Goal: Task Accomplishment & Management: Manage account settings

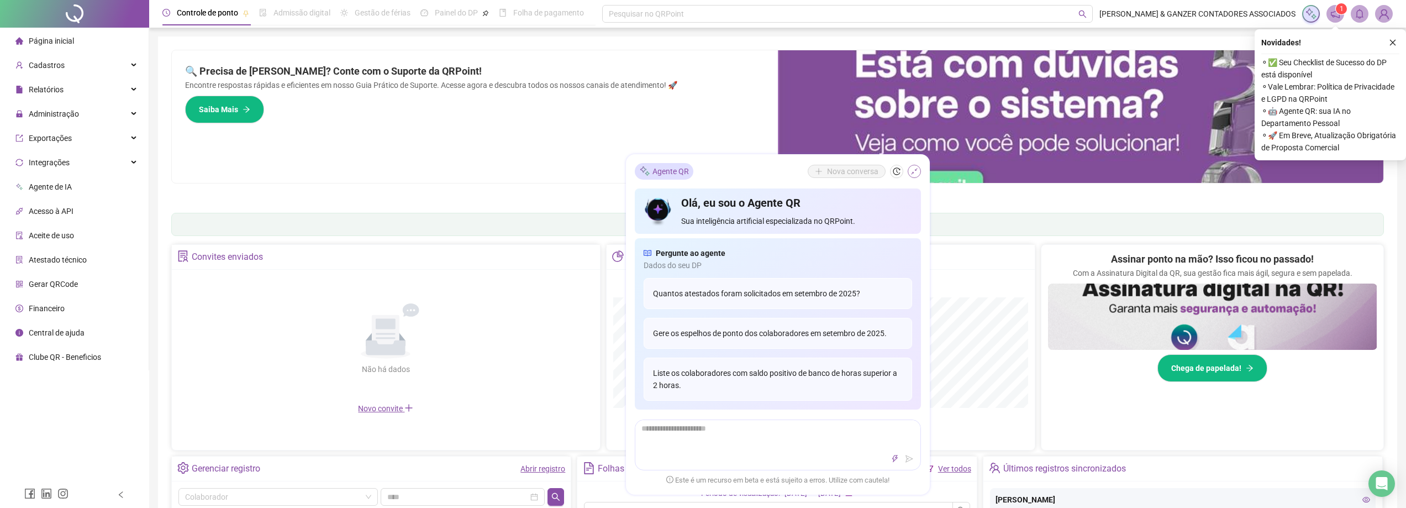
click at [910, 167] on icon "shrink" at bounding box center [914, 171] width 8 height 8
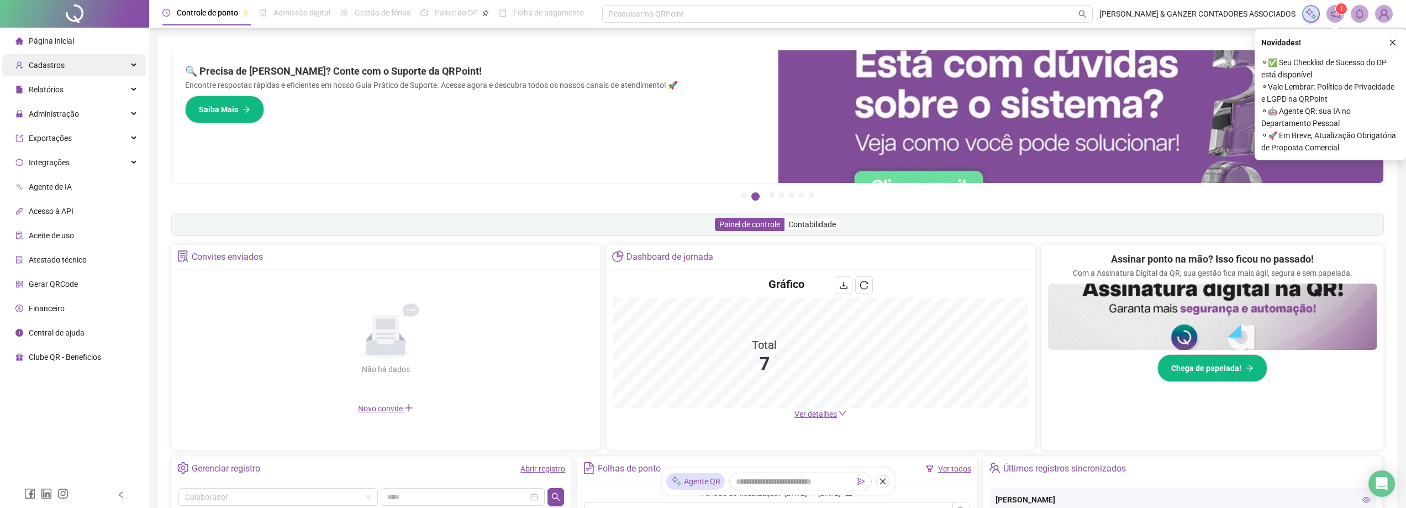
click at [45, 62] on span "Cadastros" at bounding box center [47, 65] width 36 height 9
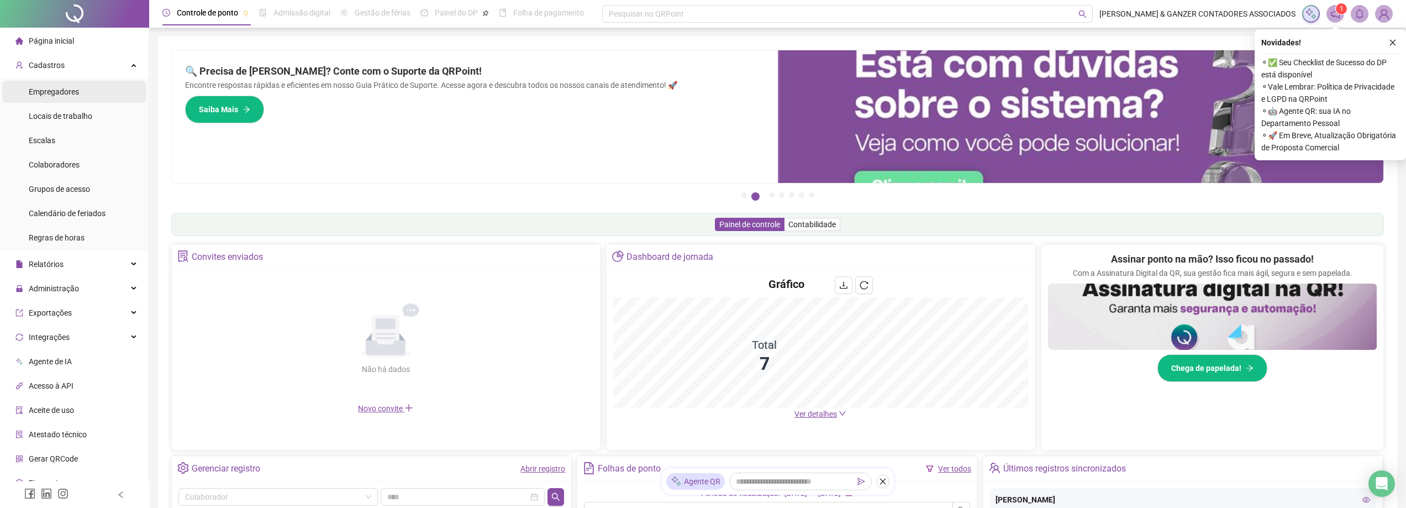
click at [66, 92] on span "Empregadores" at bounding box center [54, 91] width 50 height 9
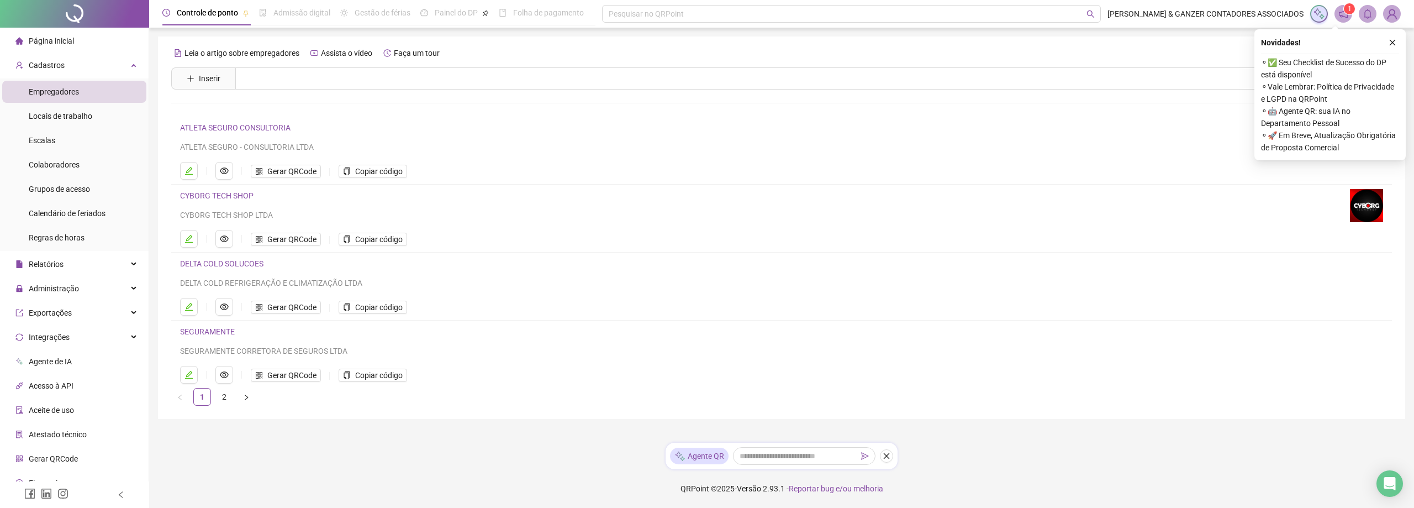
click at [215, 123] on link "ATLETA SEGURO CONSULTORIA" at bounding box center [235, 127] width 110 height 9
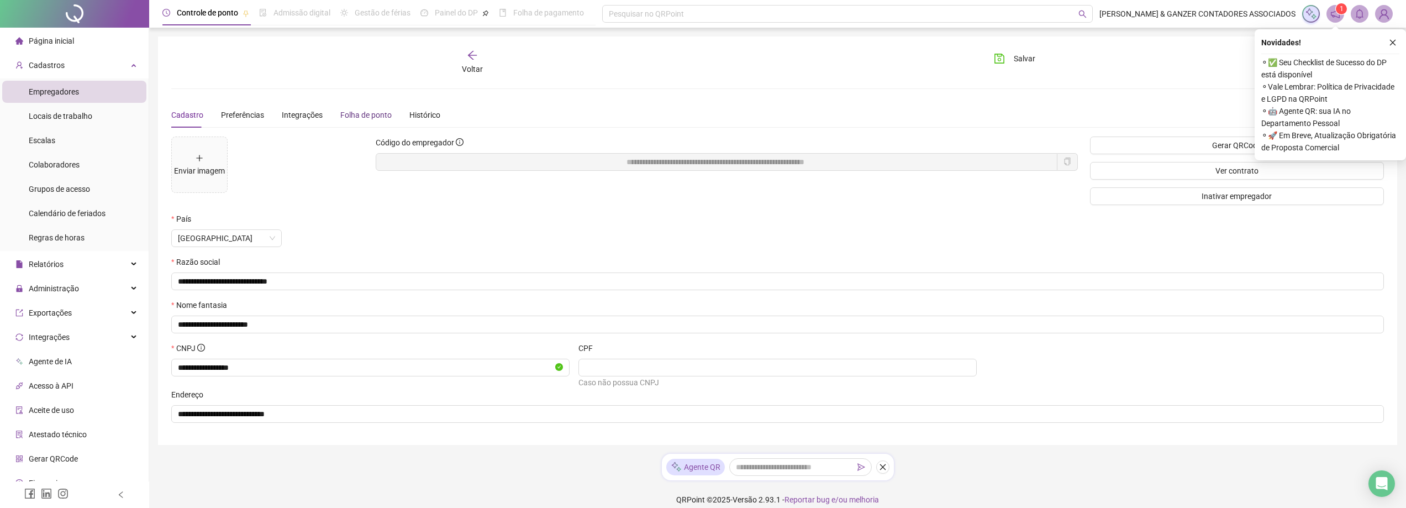
click at [356, 118] on div "Folha de ponto" at bounding box center [365, 115] width 51 height 12
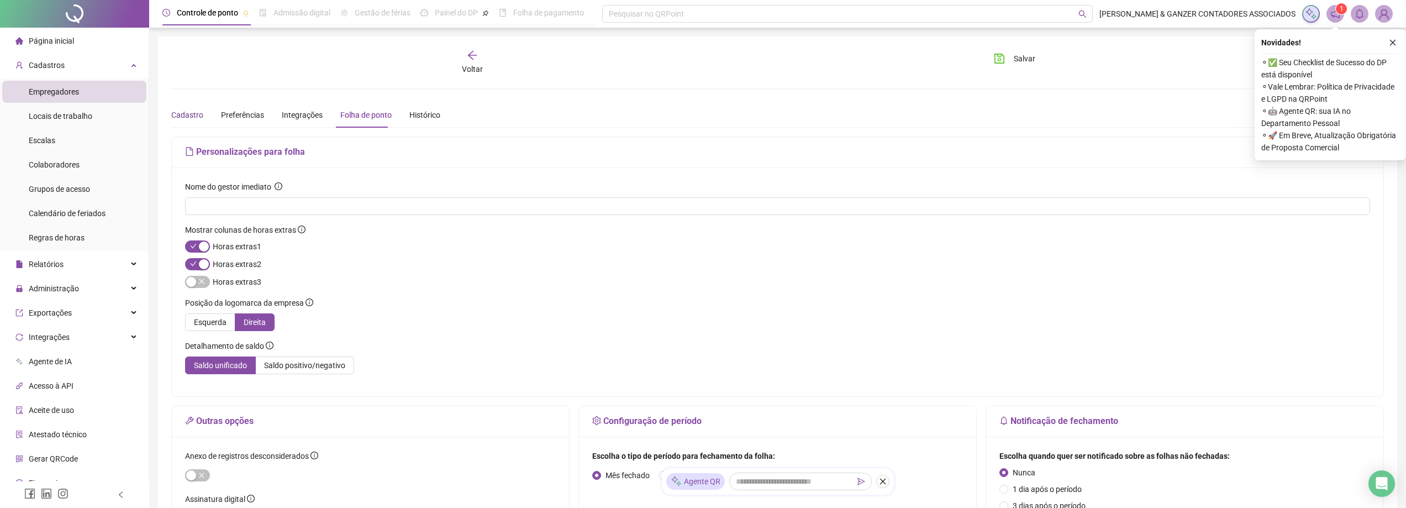
click at [181, 115] on div "Cadastro" at bounding box center [187, 115] width 32 height 12
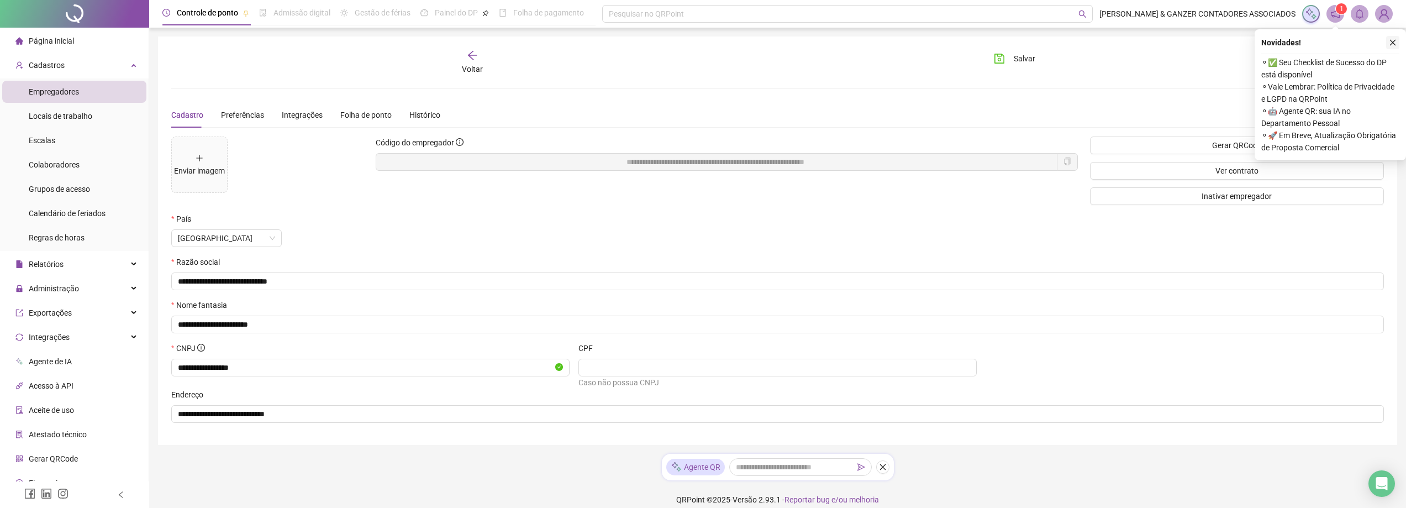
click at [1392, 44] on icon "close" at bounding box center [1393, 43] width 8 height 8
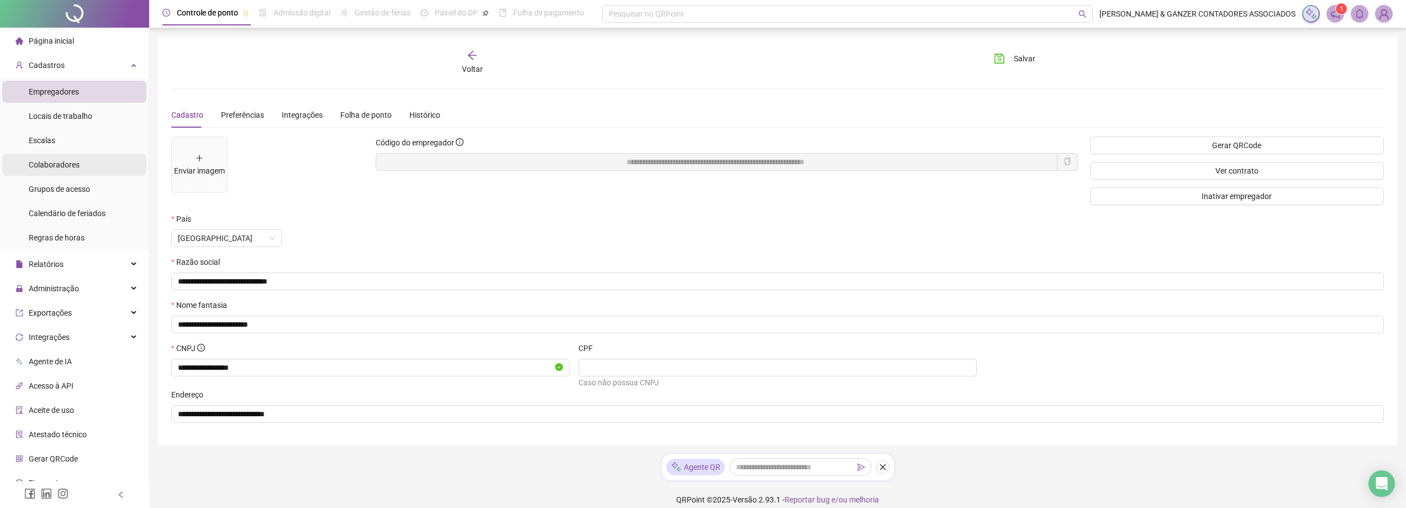
click at [62, 168] on span "Colaboradores" at bounding box center [54, 164] width 51 height 9
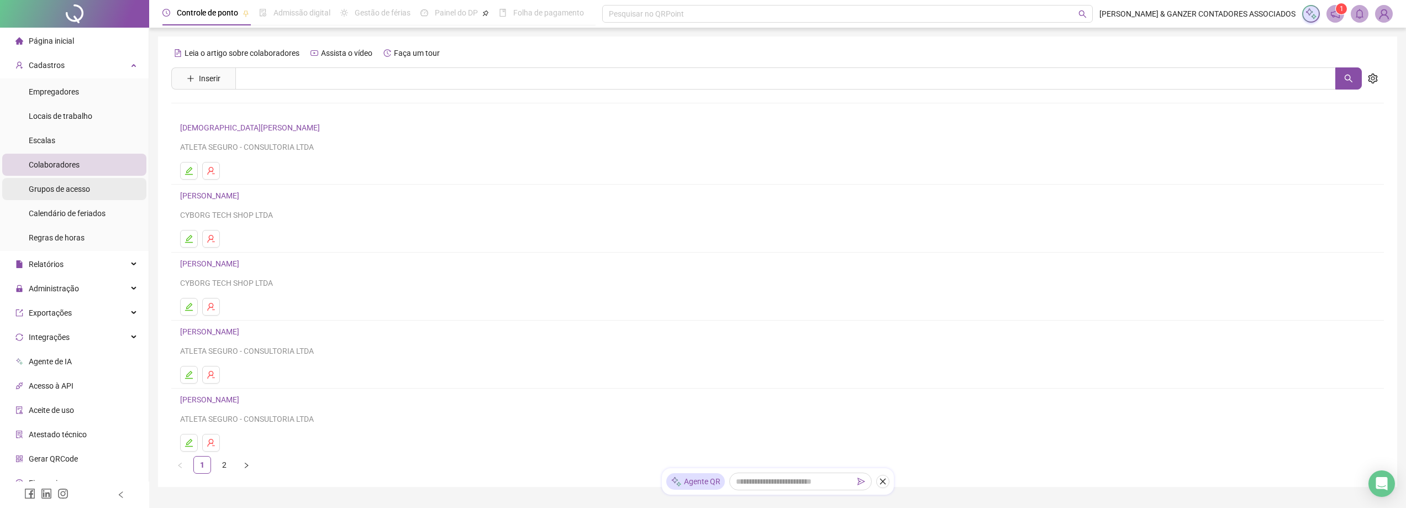
click at [72, 188] on span "Grupos de acesso" at bounding box center [59, 188] width 61 height 9
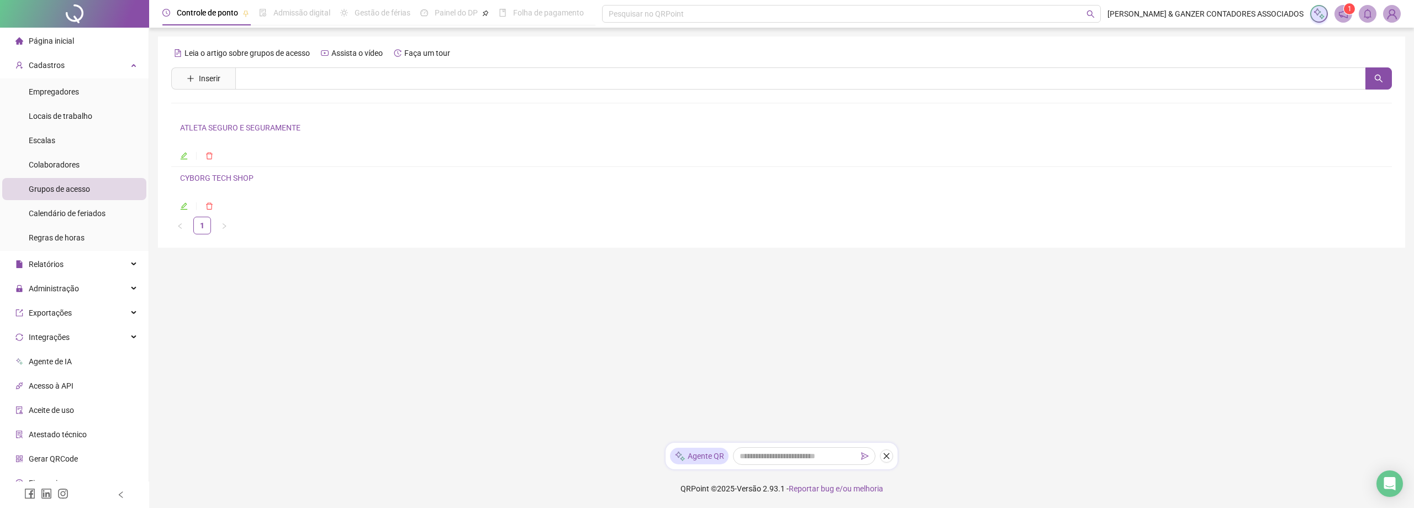
click at [252, 128] on link "ATLETA SEGURO E SEGURAMENTE" at bounding box center [240, 127] width 120 height 9
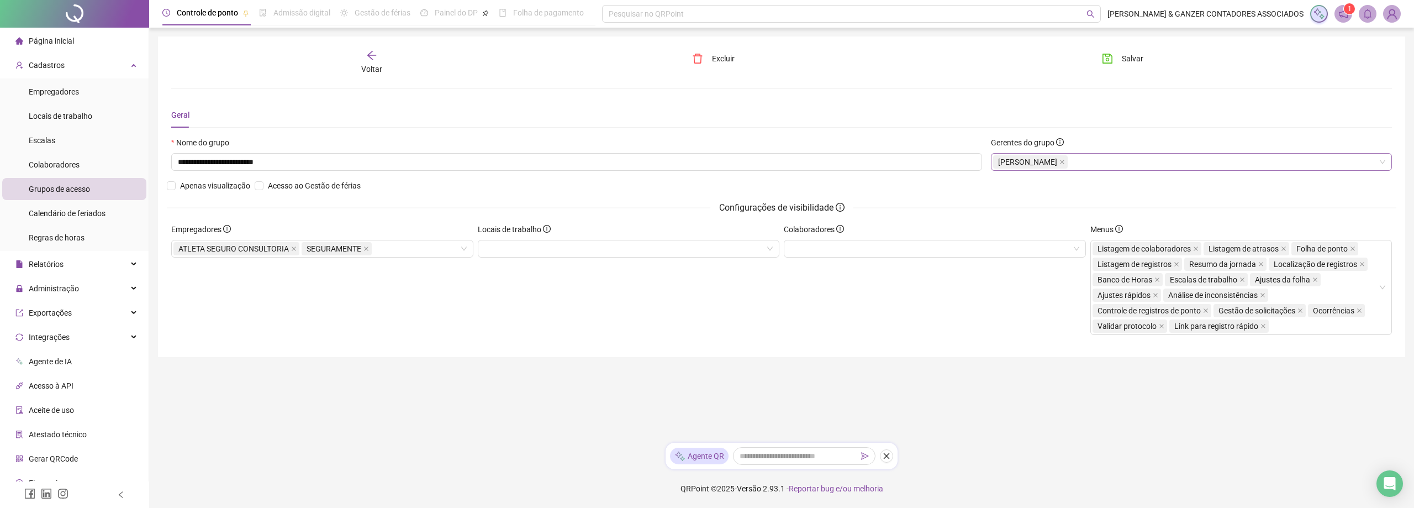
click at [1153, 158] on div "[PERSON_NAME]" at bounding box center [1191, 162] width 401 height 18
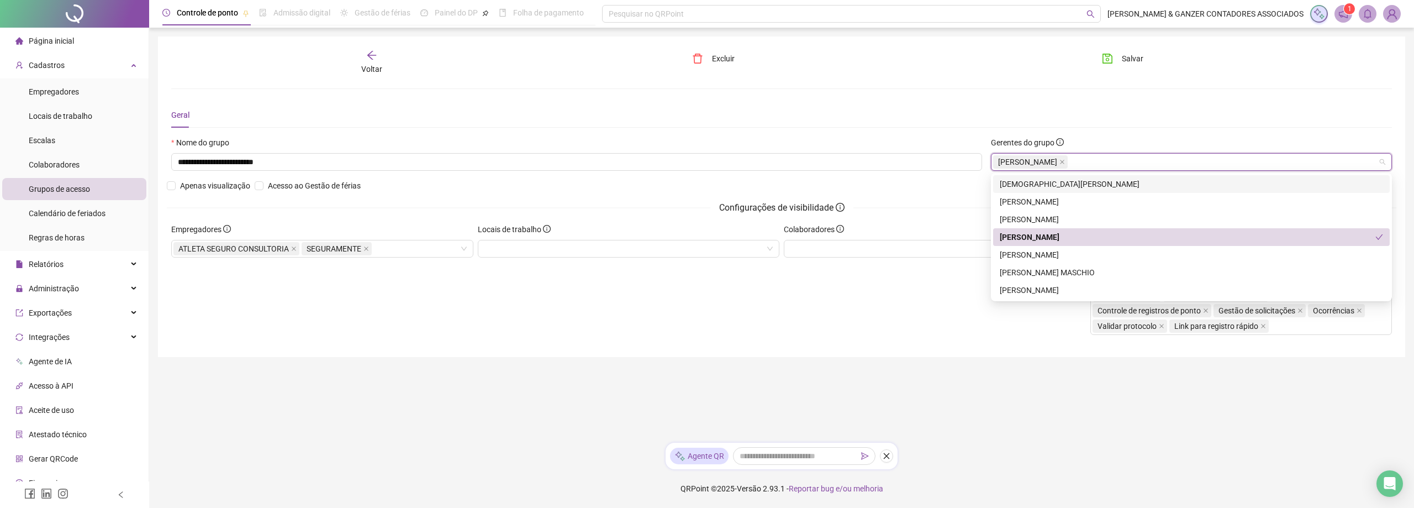
click at [1033, 183] on div "[DEMOGRAPHIC_DATA][PERSON_NAME]" at bounding box center [1191, 184] width 383 height 12
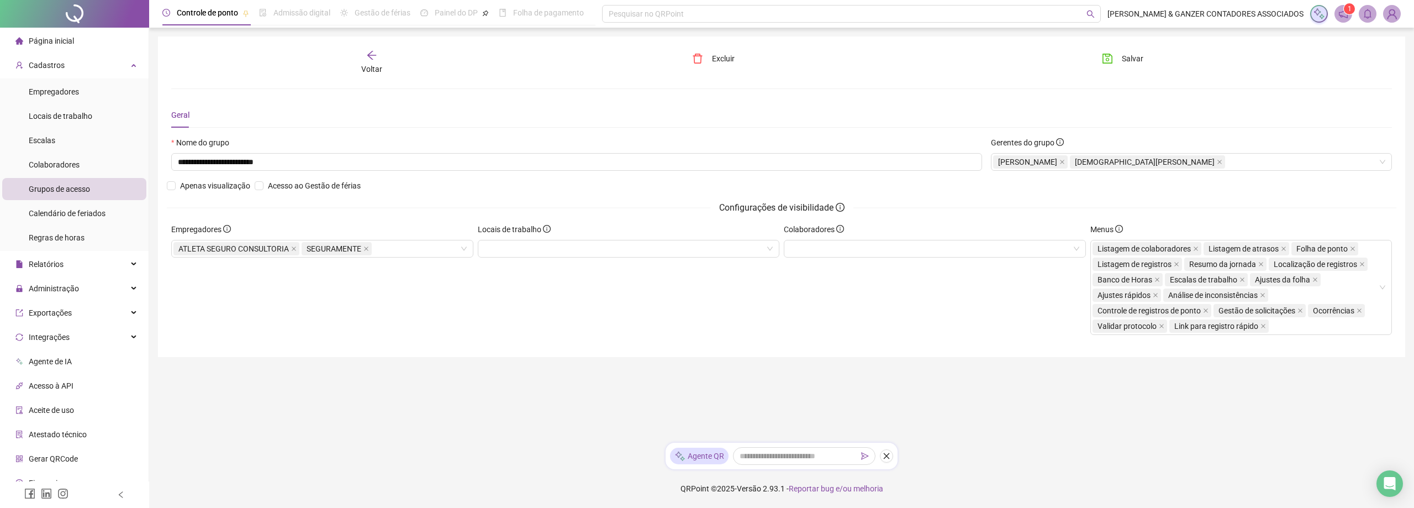
click at [1125, 107] on div "Geral" at bounding box center [781, 114] width 1221 height 25
click at [1125, 54] on span "Salvar" at bounding box center [1133, 58] width 22 height 12
click at [59, 163] on span "Colaboradores" at bounding box center [54, 164] width 51 height 9
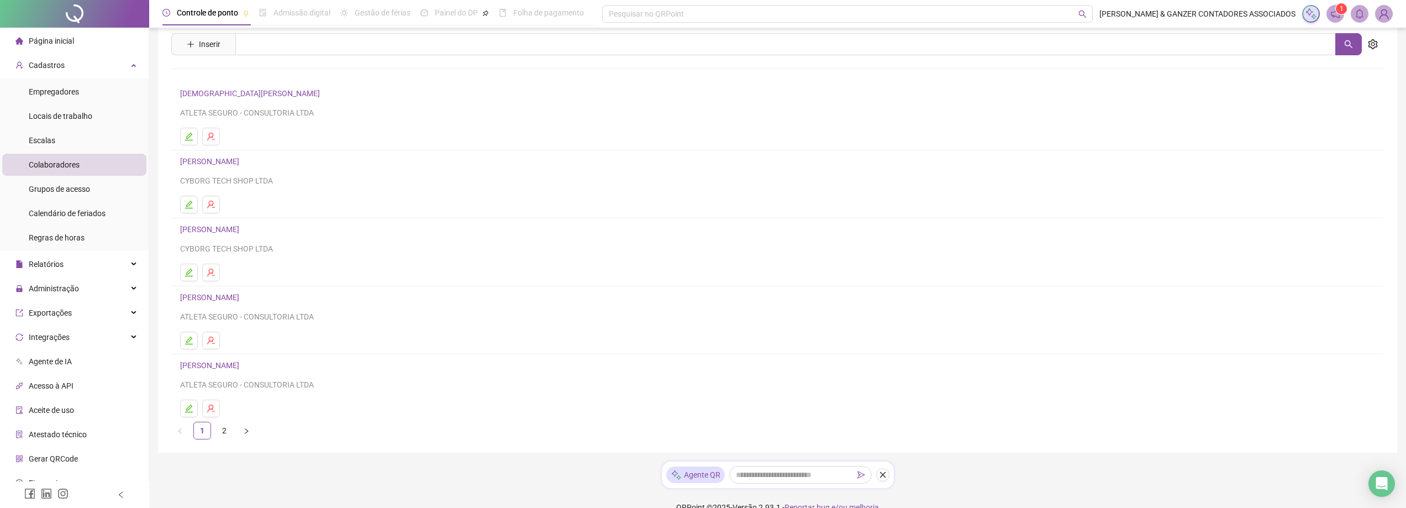
scroll to position [53, 0]
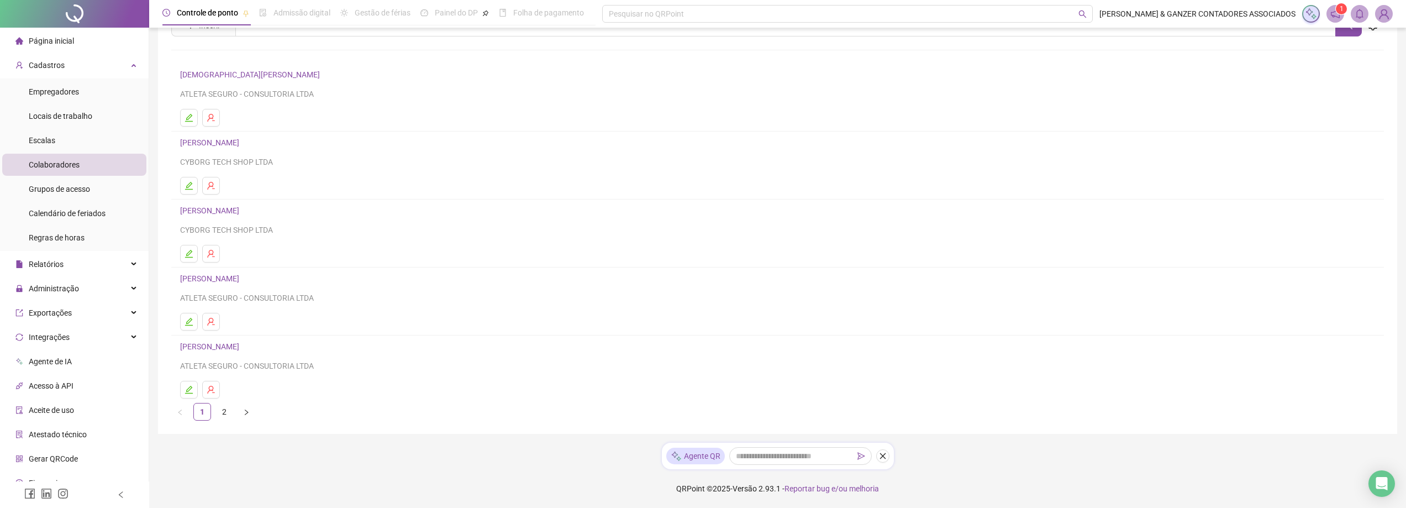
click at [227, 278] on link "[PERSON_NAME]" at bounding box center [211, 278] width 62 height 9
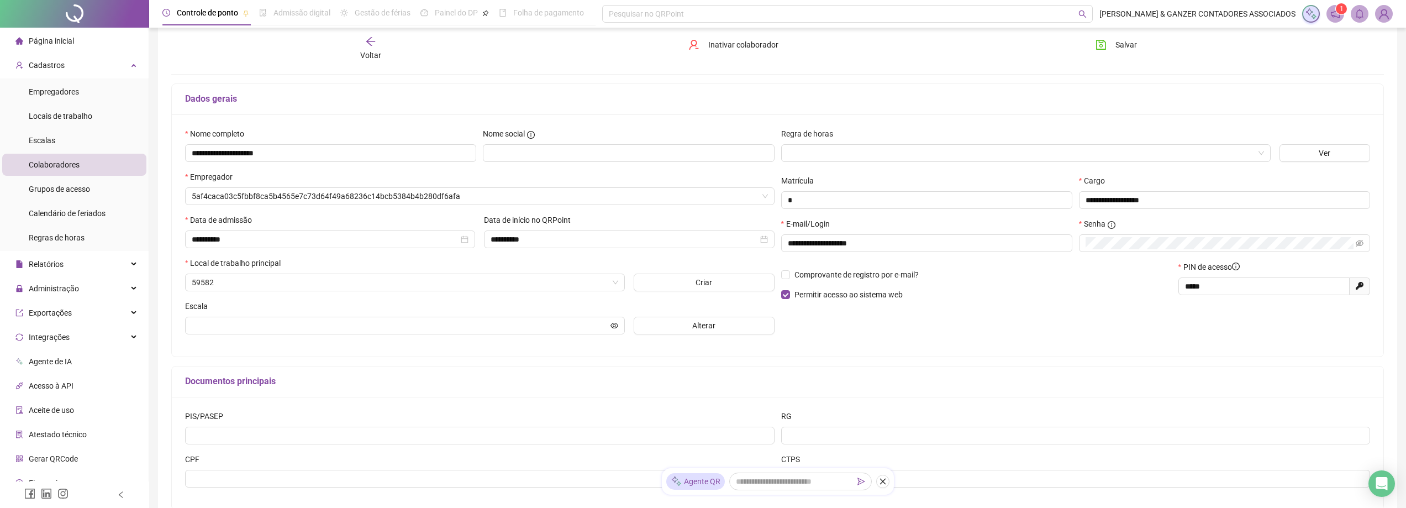
scroll to position [59, 0]
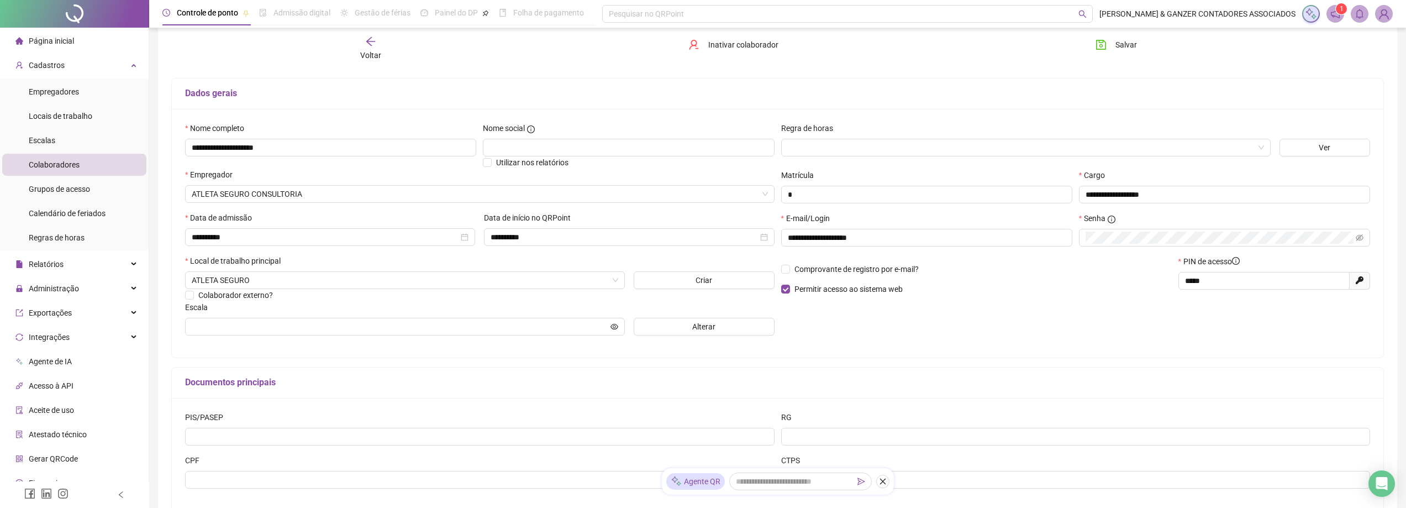
click at [57, 166] on span "Colaboradores" at bounding box center [54, 164] width 51 height 9
click at [65, 165] on span "Colaboradores" at bounding box center [54, 164] width 51 height 9
click at [375, 45] on icon "arrow-left" at bounding box center [370, 41] width 11 height 11
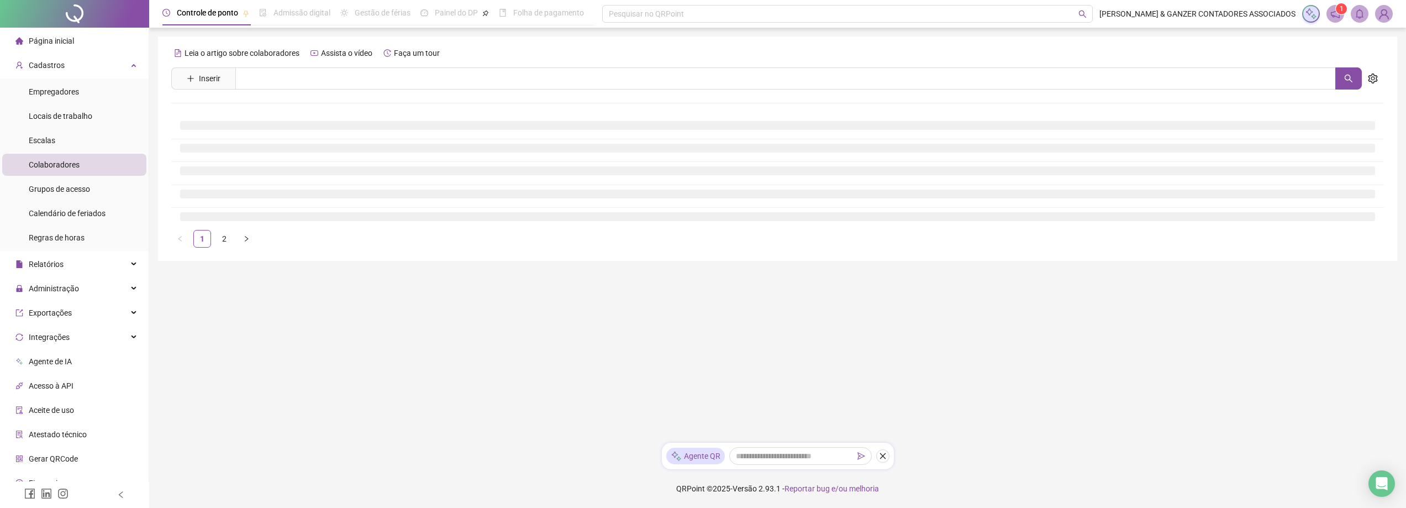
scroll to position [0, 0]
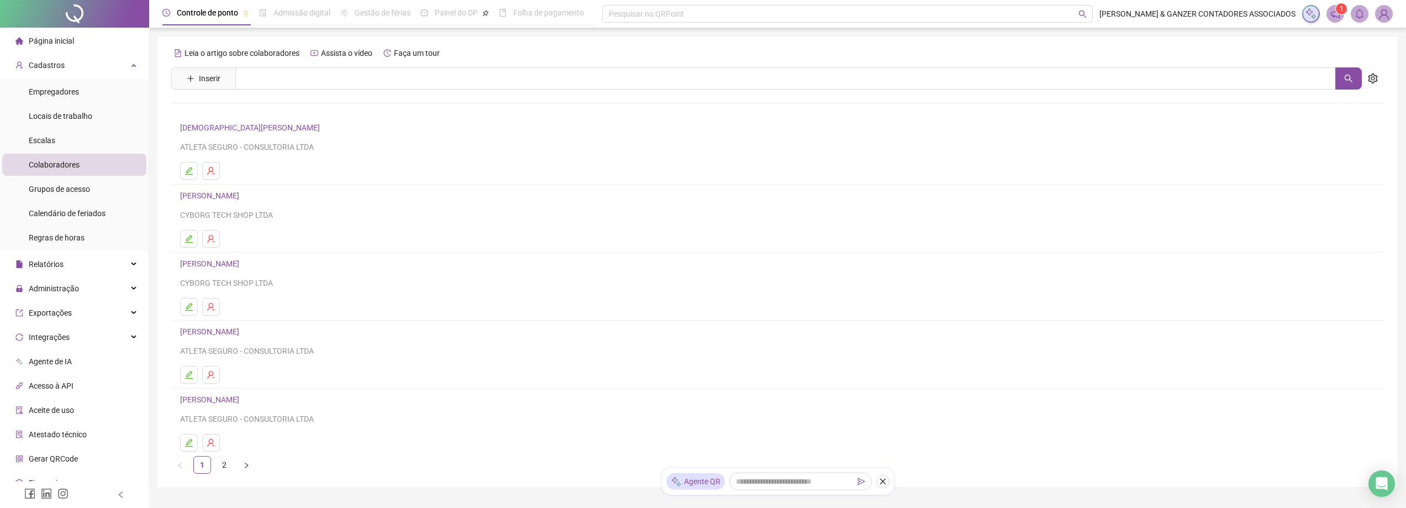
click at [232, 267] on link "[PERSON_NAME]" at bounding box center [211, 263] width 62 height 9
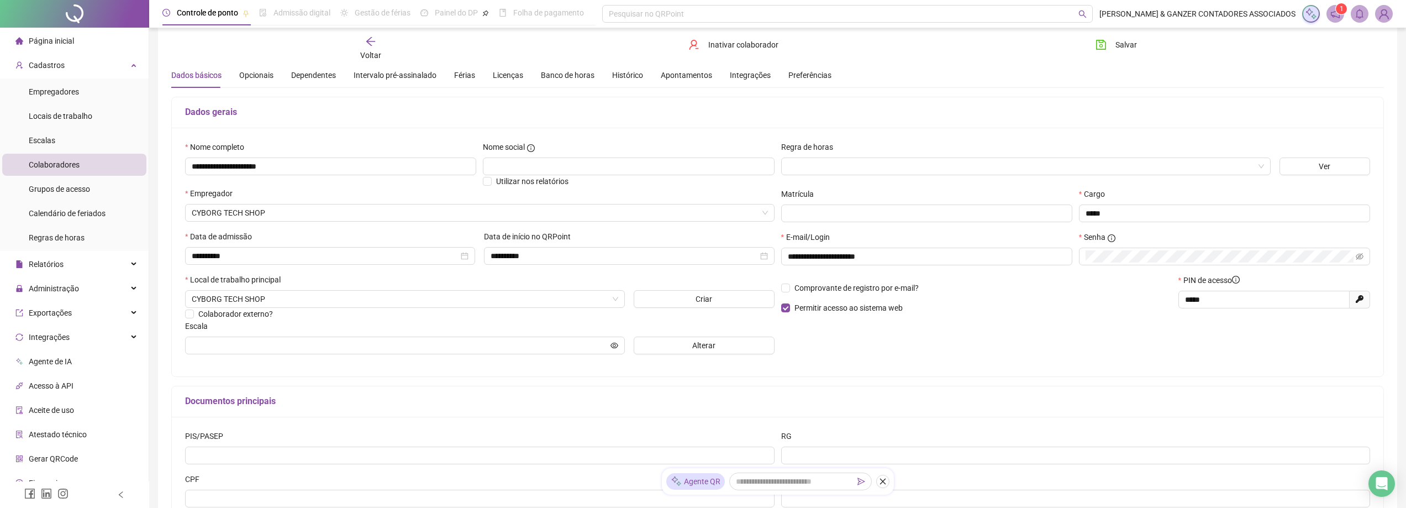
scroll to position [39, 0]
click at [253, 81] on div "Opcionais" at bounding box center [256, 76] width 34 height 12
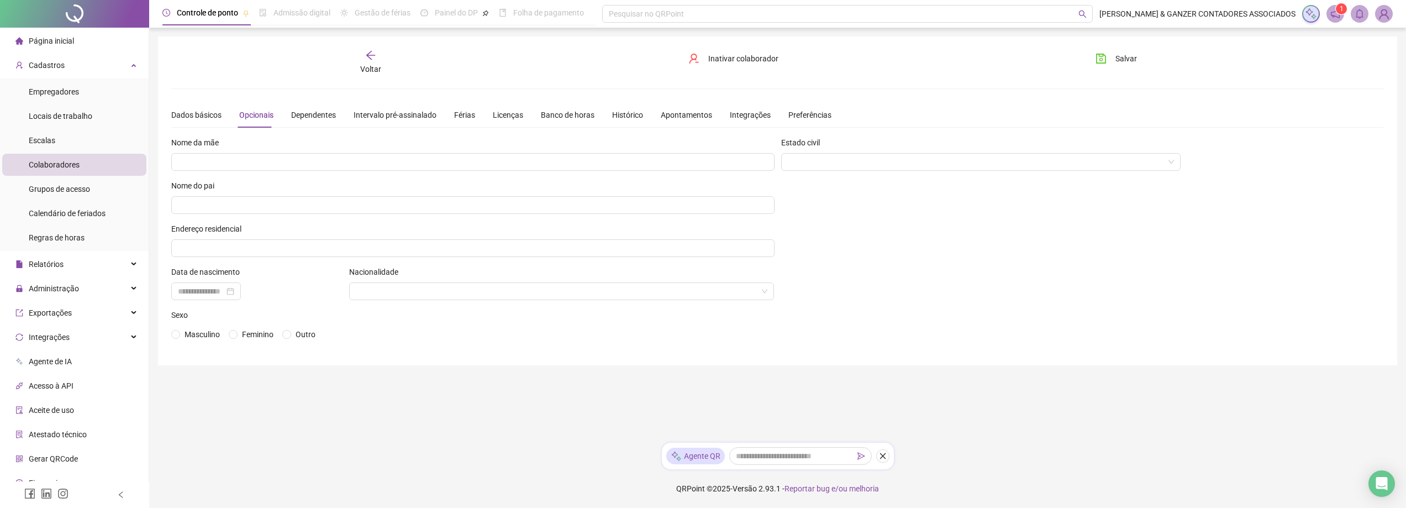
scroll to position [0, 0]
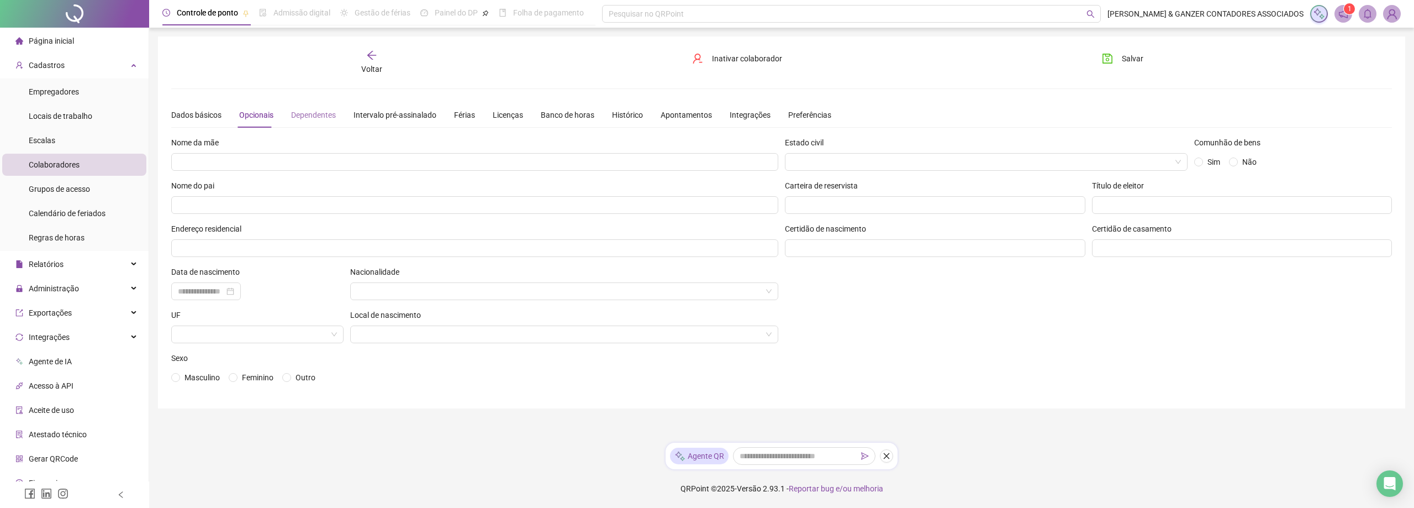
click at [320, 122] on div "Dependentes" at bounding box center [313, 114] width 45 height 25
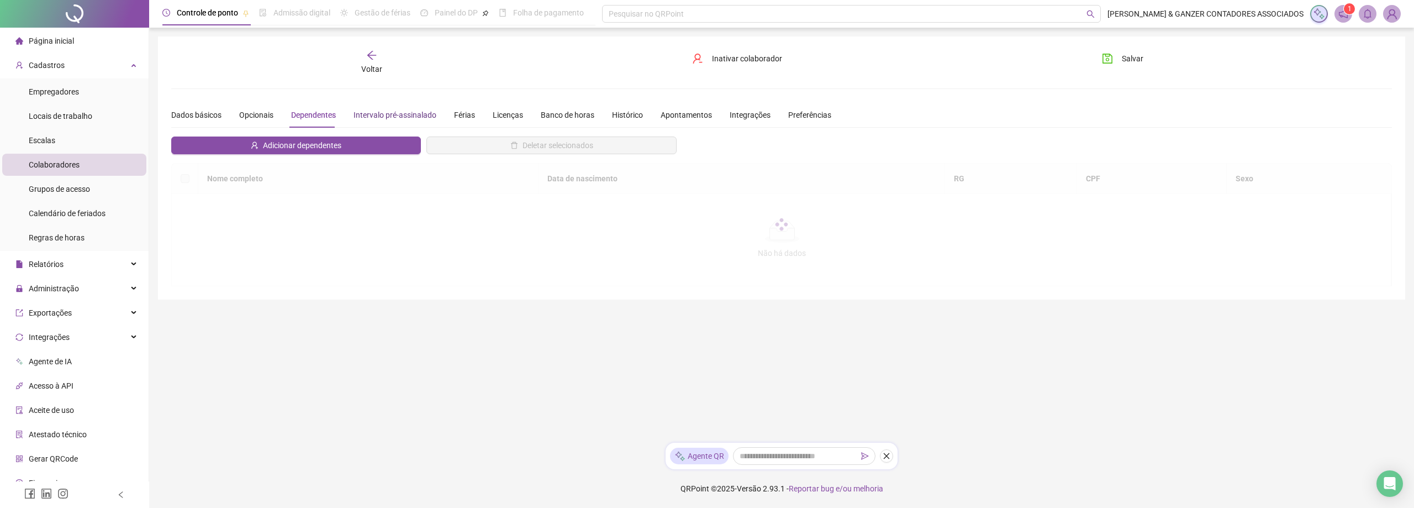
click at [377, 119] on div "Intervalo pré-assinalado" at bounding box center [394, 115] width 83 height 12
click at [466, 110] on div "Férias" at bounding box center [464, 115] width 21 height 12
click at [496, 114] on div "Licenças" at bounding box center [508, 115] width 30 height 12
click at [555, 118] on div "Banco de horas" at bounding box center [568, 115] width 54 height 12
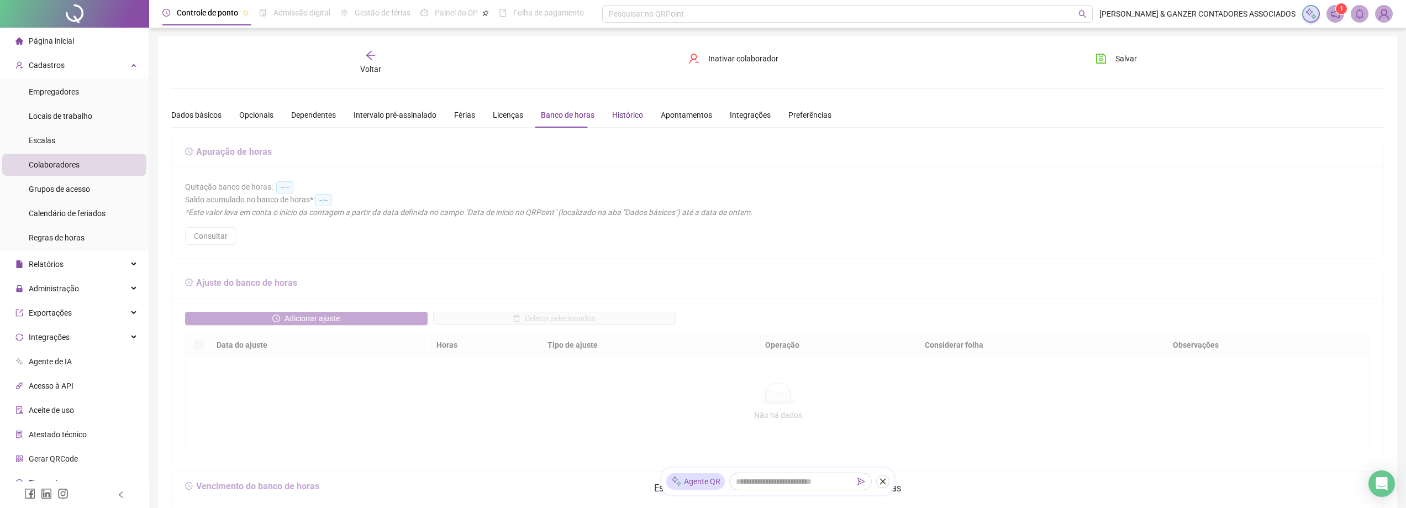
click at [612, 118] on div "Histórico" at bounding box center [627, 115] width 31 height 12
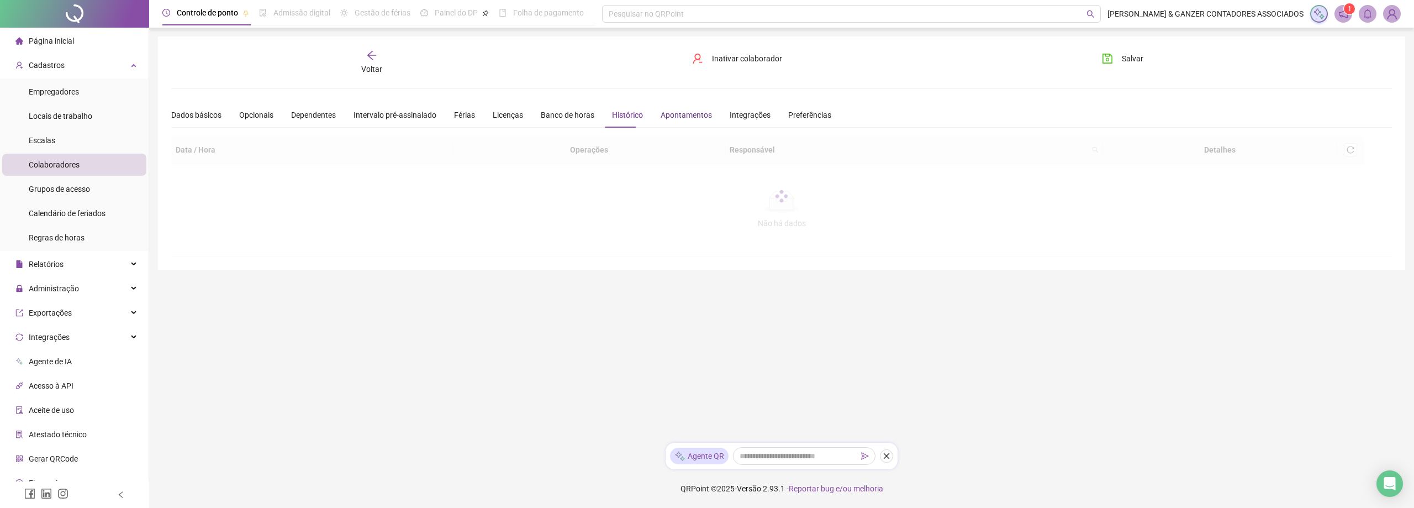
click at [664, 117] on div "Apontamentos" at bounding box center [686, 115] width 51 height 12
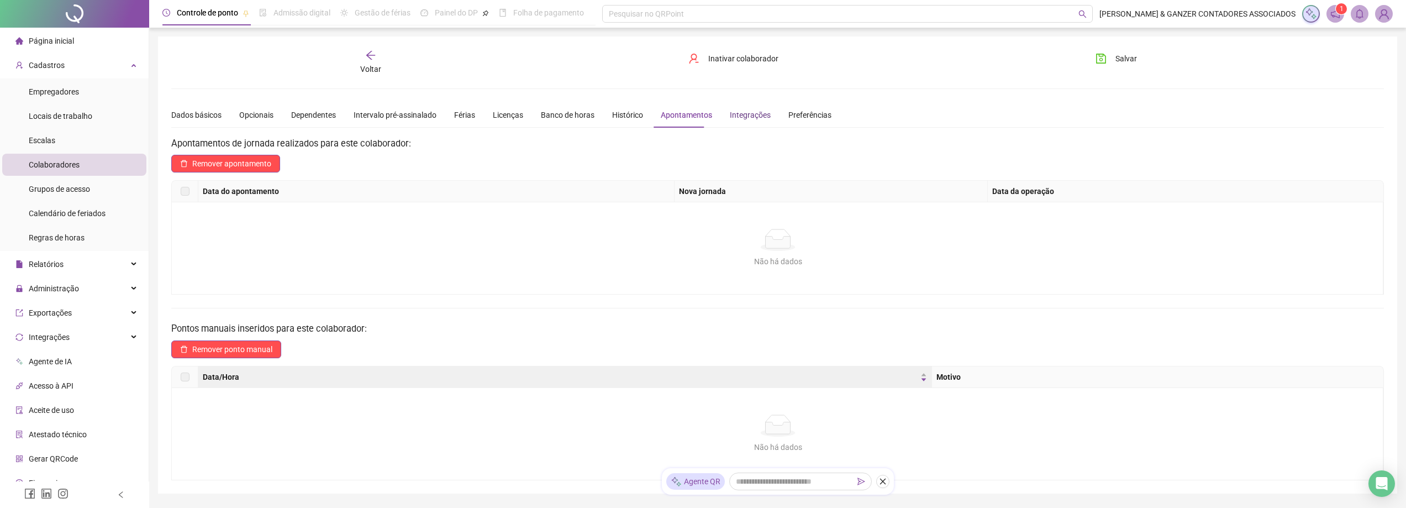
click at [737, 116] on div "Integrações" at bounding box center [750, 115] width 41 height 12
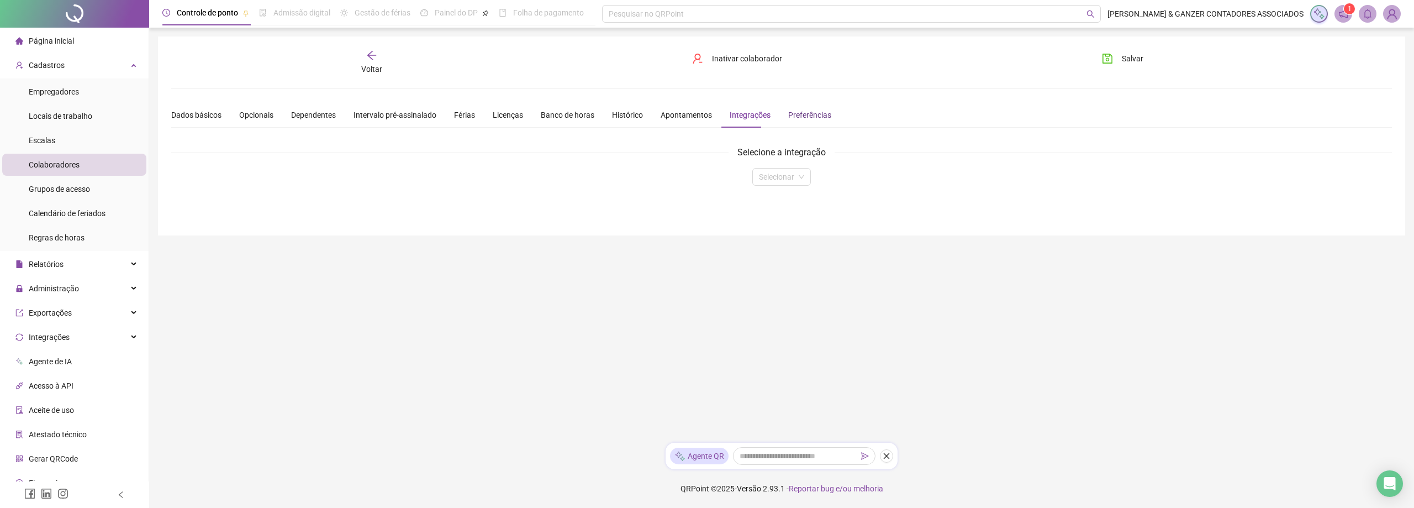
click at [799, 112] on div "Preferências" at bounding box center [809, 115] width 43 height 12
click at [186, 118] on div "Dados básicos" at bounding box center [196, 115] width 50 height 12
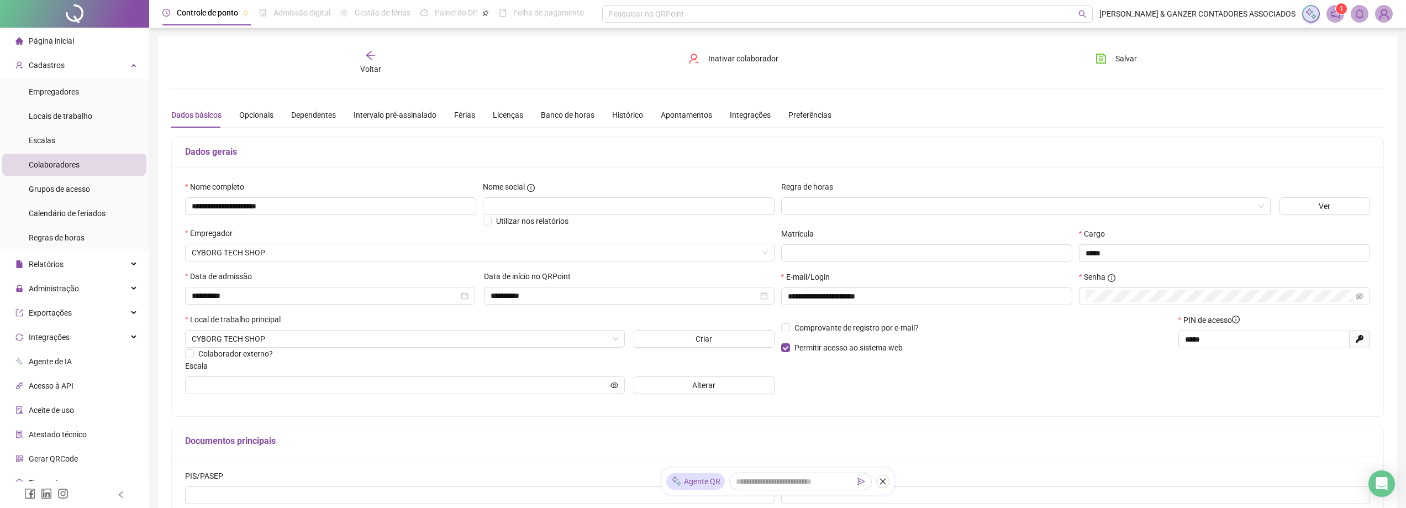
click at [72, 163] on span "Colaboradores" at bounding box center [54, 164] width 51 height 9
click at [387, 62] on div "Voltar" at bounding box center [370, 62] width 195 height 25
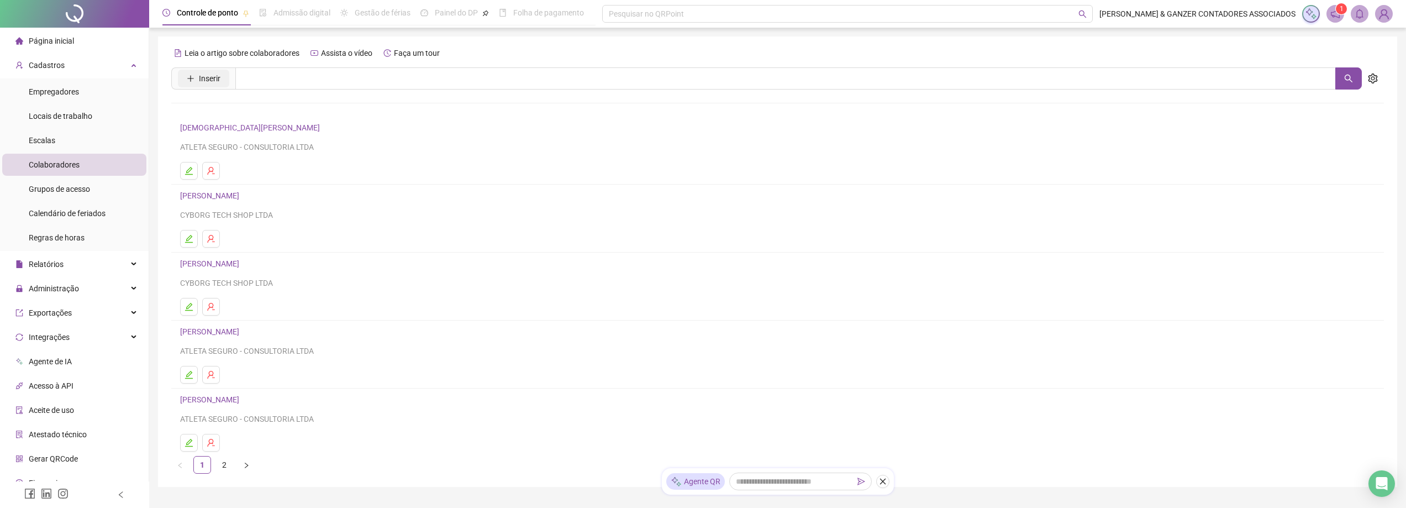
click at [193, 75] on icon "plus" at bounding box center [191, 79] width 8 height 8
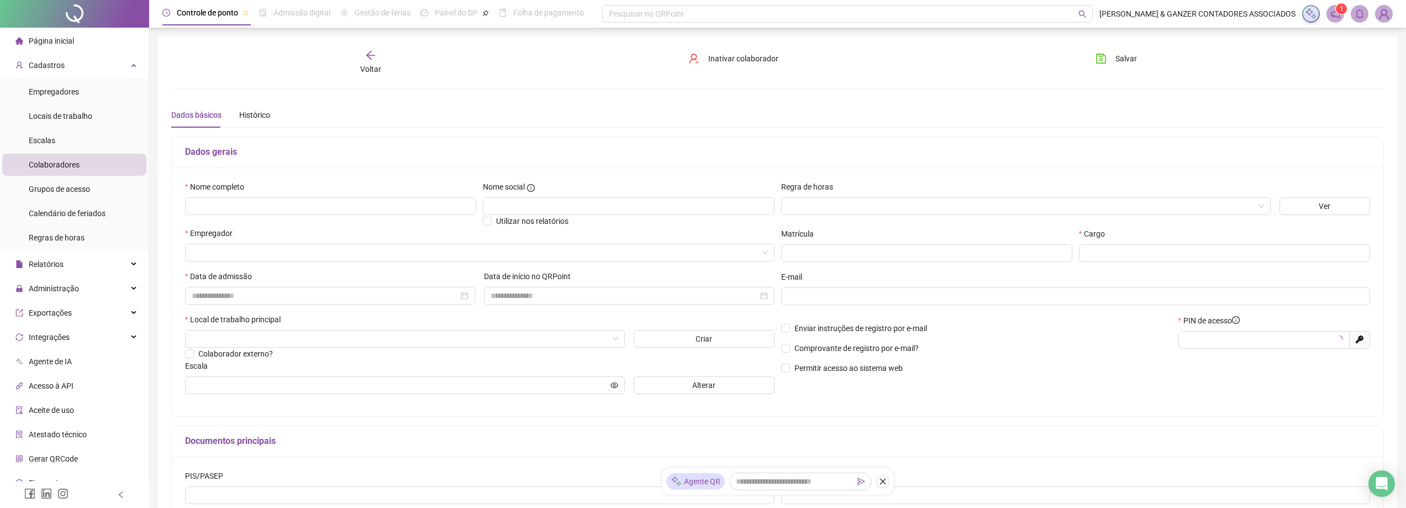
type input "*****"
click at [249, 203] on input "text" at bounding box center [330, 206] width 291 height 18
click at [217, 205] on input "text" at bounding box center [330, 206] width 291 height 18
type input "**********"
click at [279, 250] on input "search" at bounding box center [475, 252] width 566 height 17
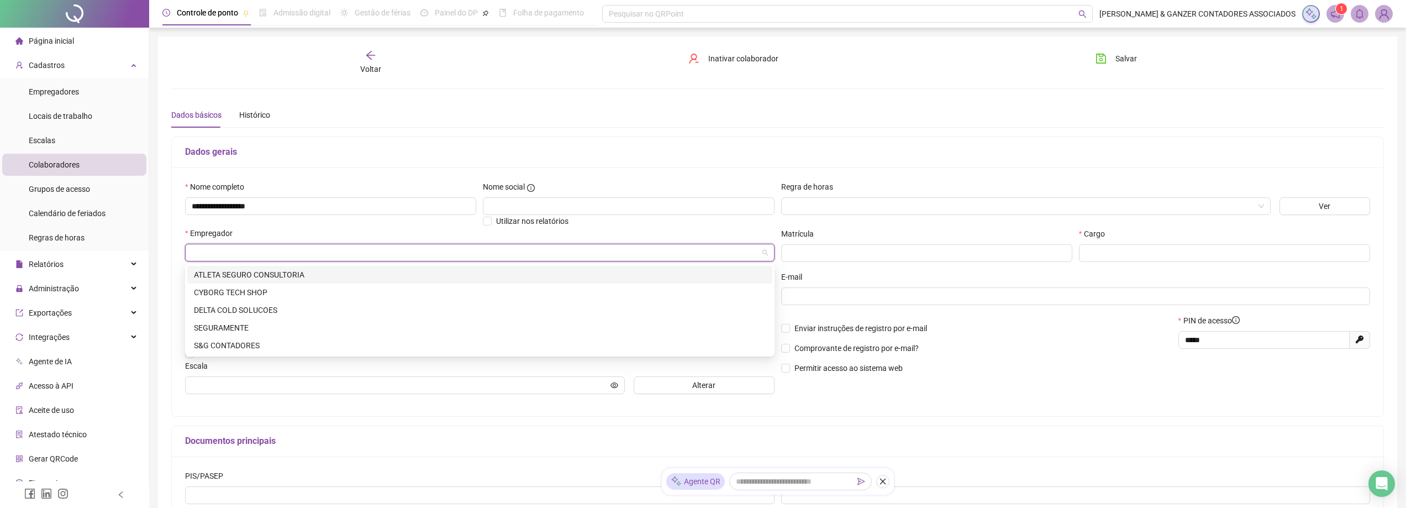
click at [277, 276] on div "ATLETA SEGURO CONSULTORIA" at bounding box center [480, 274] width 572 height 12
click at [802, 256] on input "text" at bounding box center [926, 253] width 291 height 18
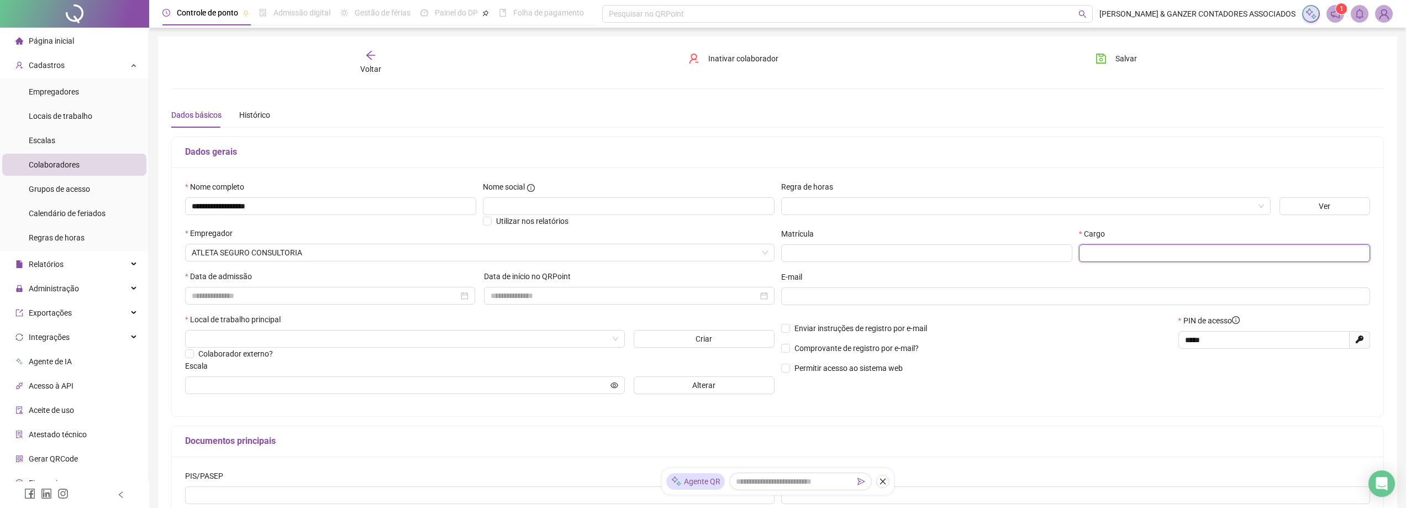
click at [1110, 256] on input "text" at bounding box center [1224, 253] width 291 height 18
type input "********"
click at [242, 299] on input at bounding box center [325, 295] width 267 height 12
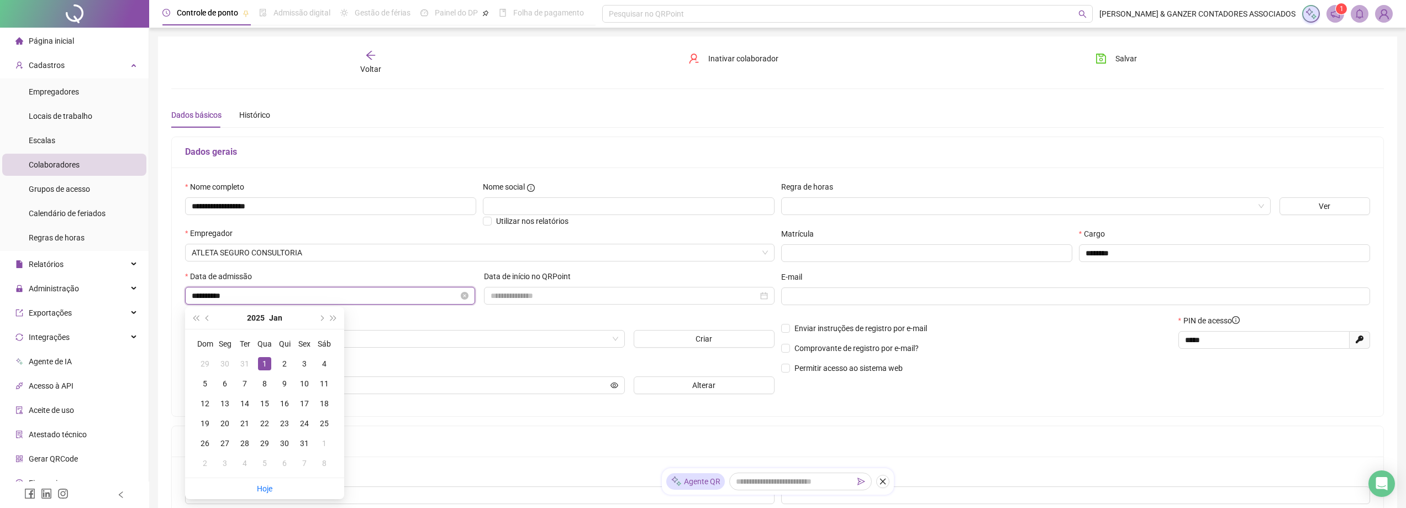
type input "**********"
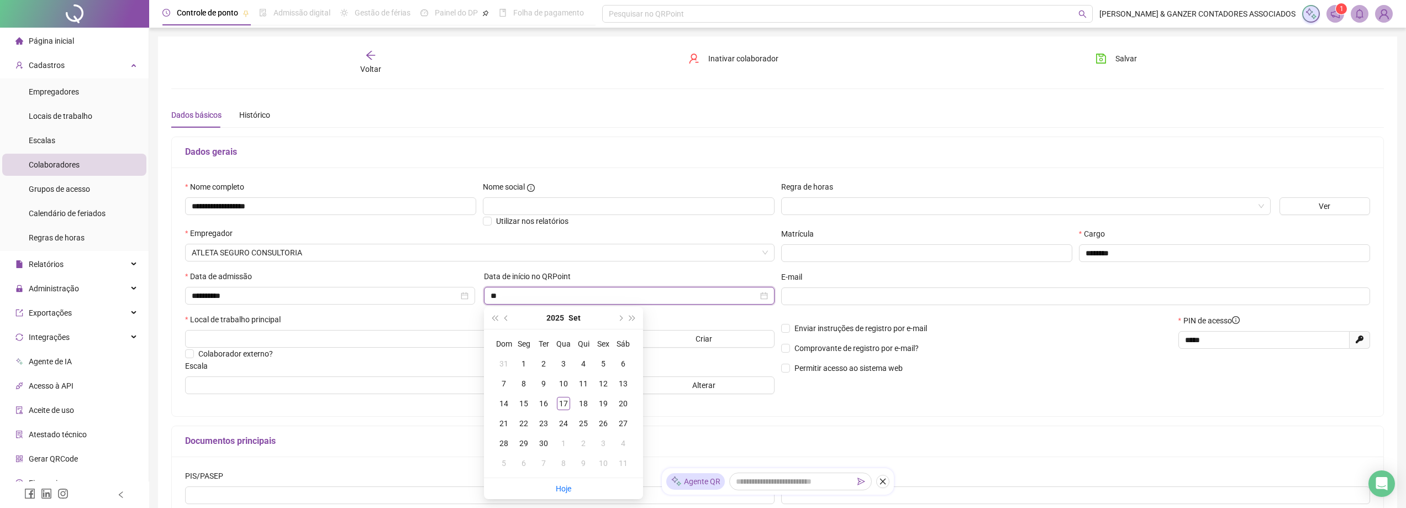
type input "*"
type input "**********"
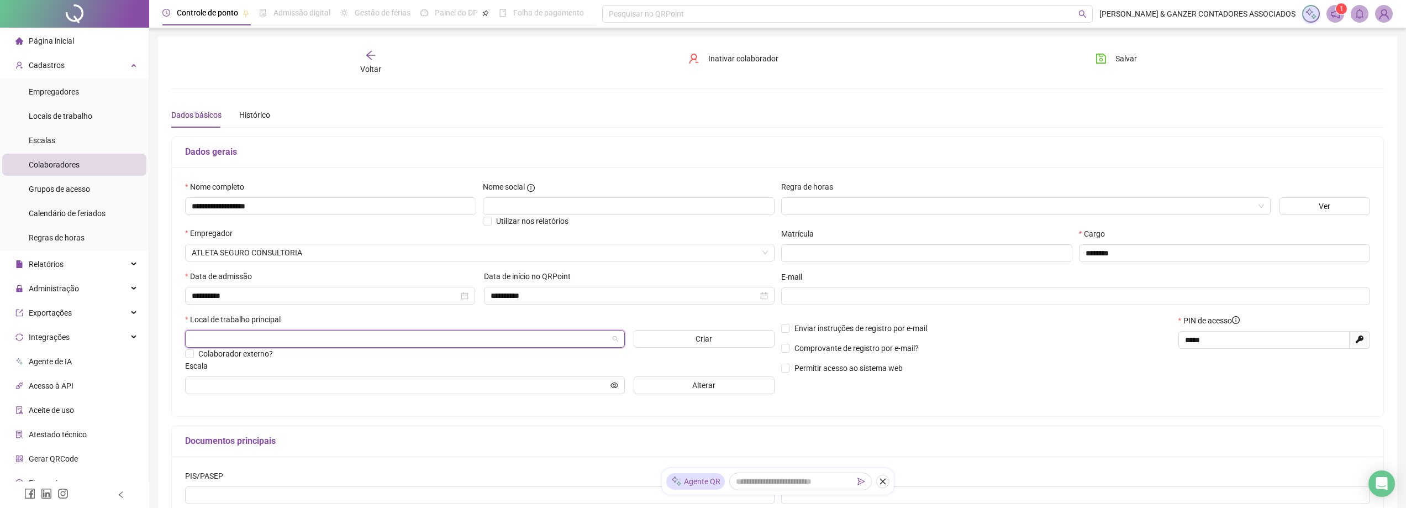
click at [295, 335] on input "search" at bounding box center [400, 338] width 416 height 17
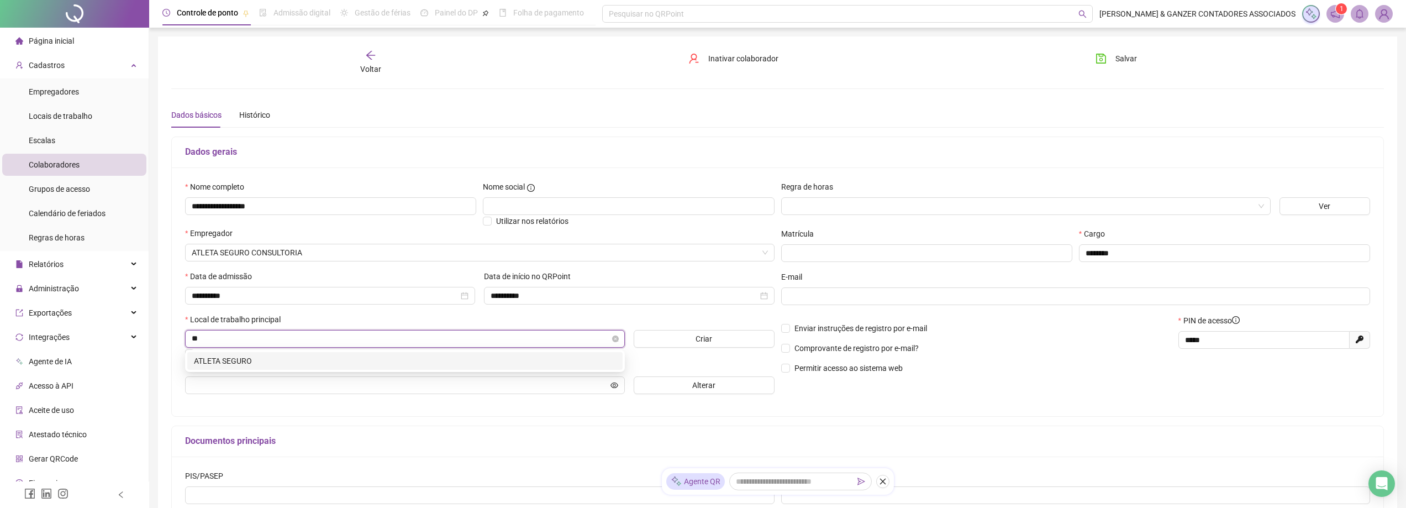
type input "***"
click at [284, 352] on div "ATLETA SEGURO" at bounding box center [404, 361] width 435 height 18
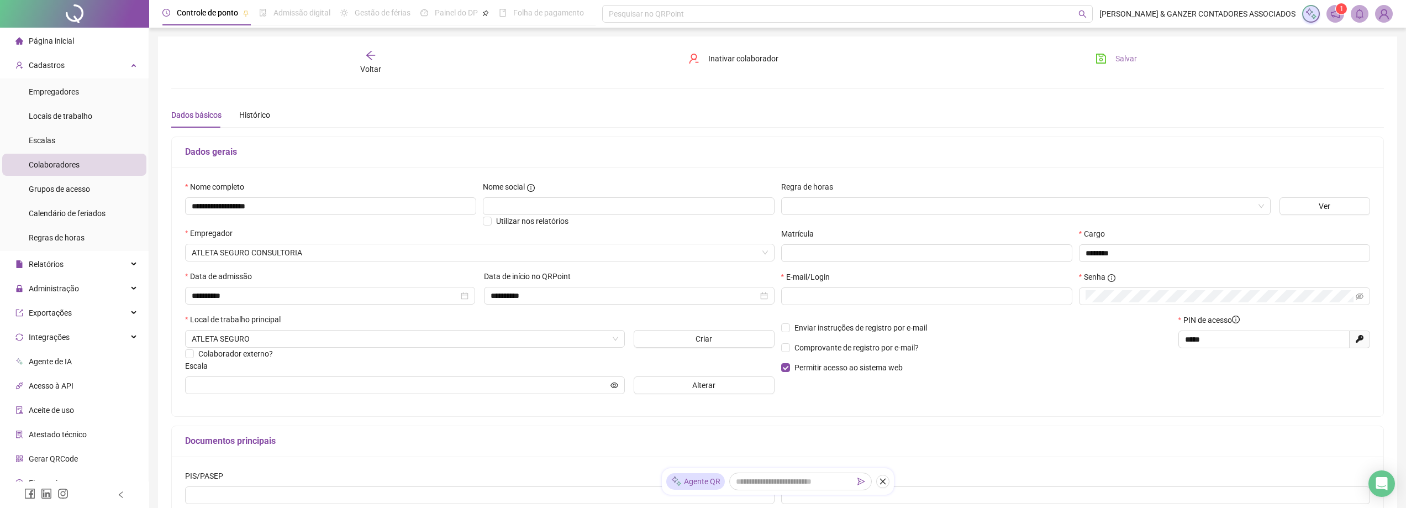
click at [1120, 60] on span "Salvar" at bounding box center [1126, 58] width 22 height 12
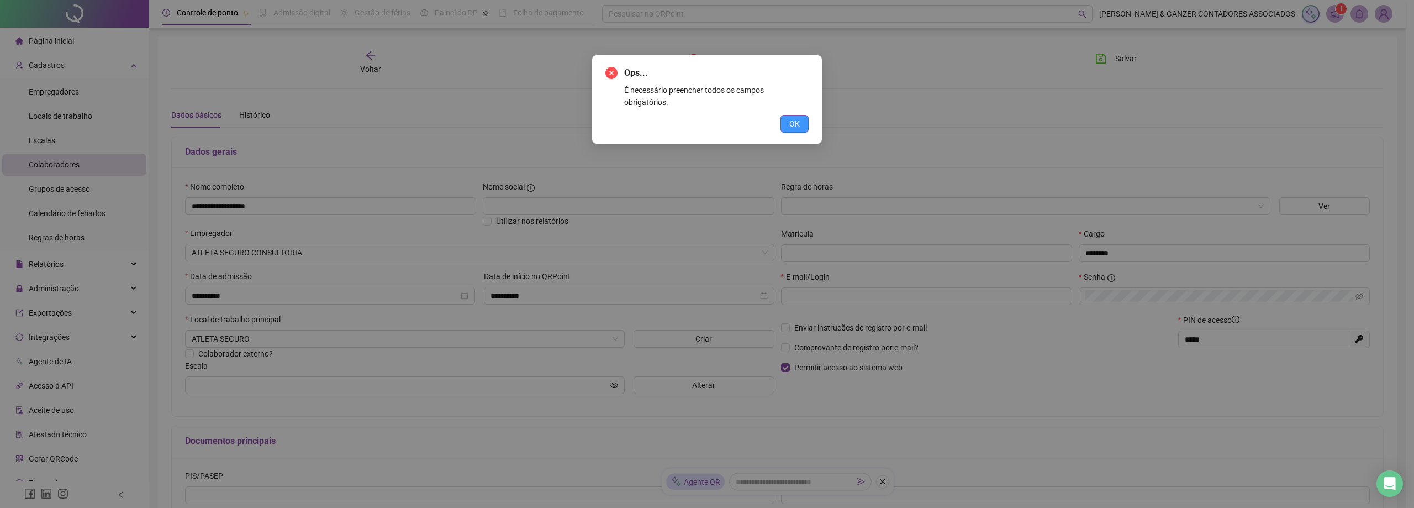
click at [795, 118] on span "OK" at bounding box center [794, 124] width 10 height 12
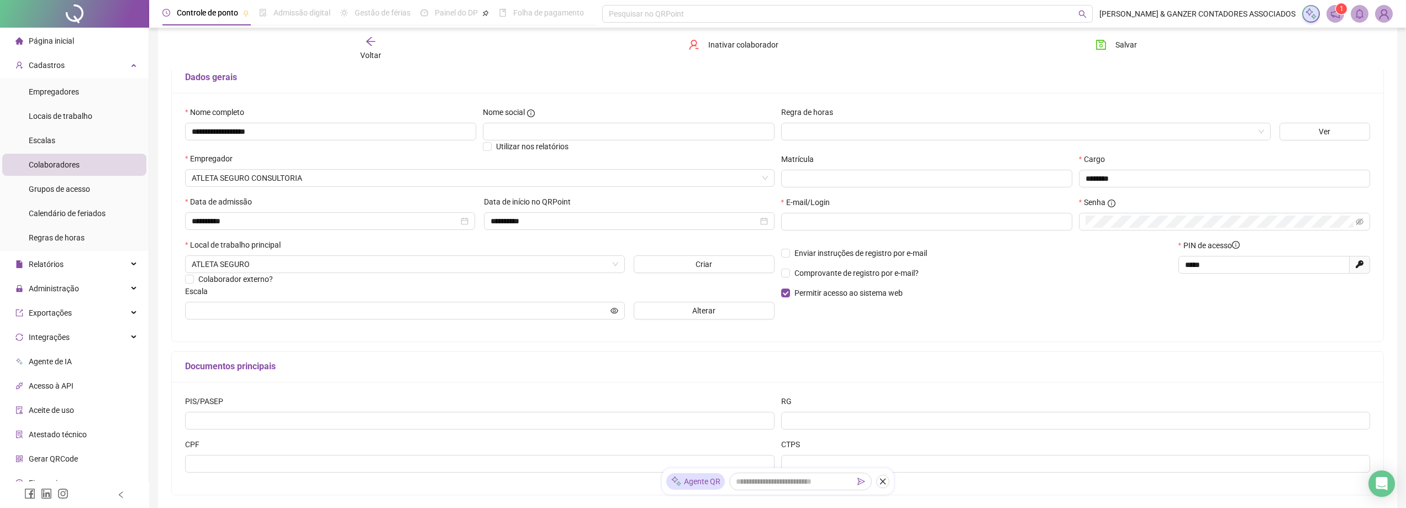
scroll to position [55, 0]
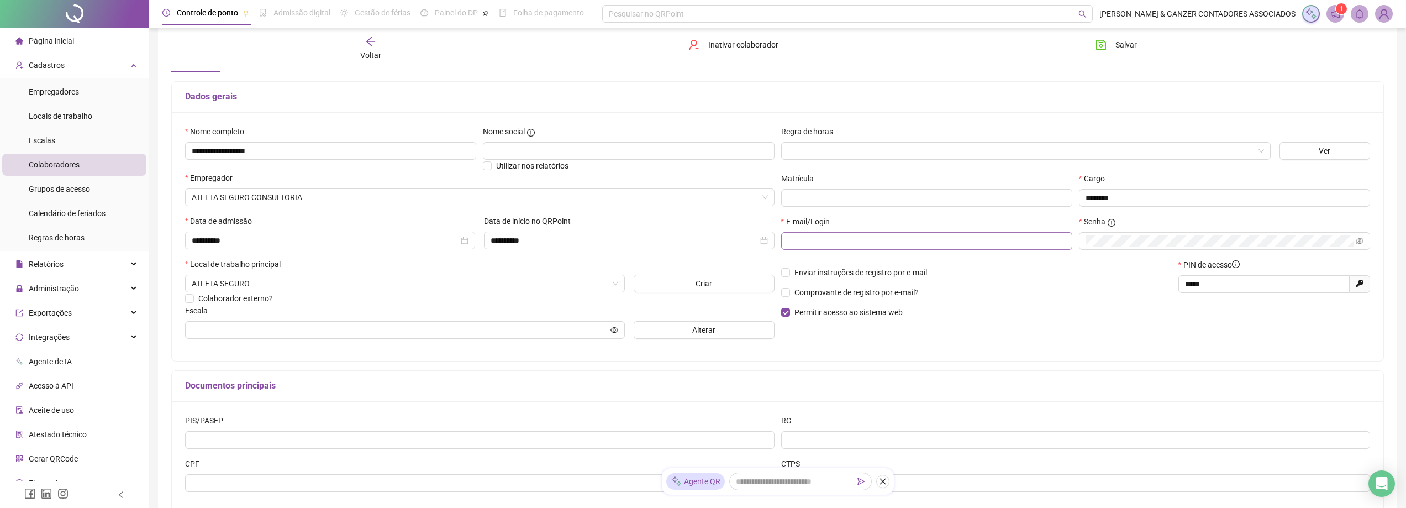
click at [882, 247] on span at bounding box center [926, 241] width 291 height 18
click at [882, 245] on input "text" at bounding box center [926, 241] width 276 height 12
paste input "**********"
type input "**********"
click at [1364, 241] on span at bounding box center [1224, 241] width 291 height 18
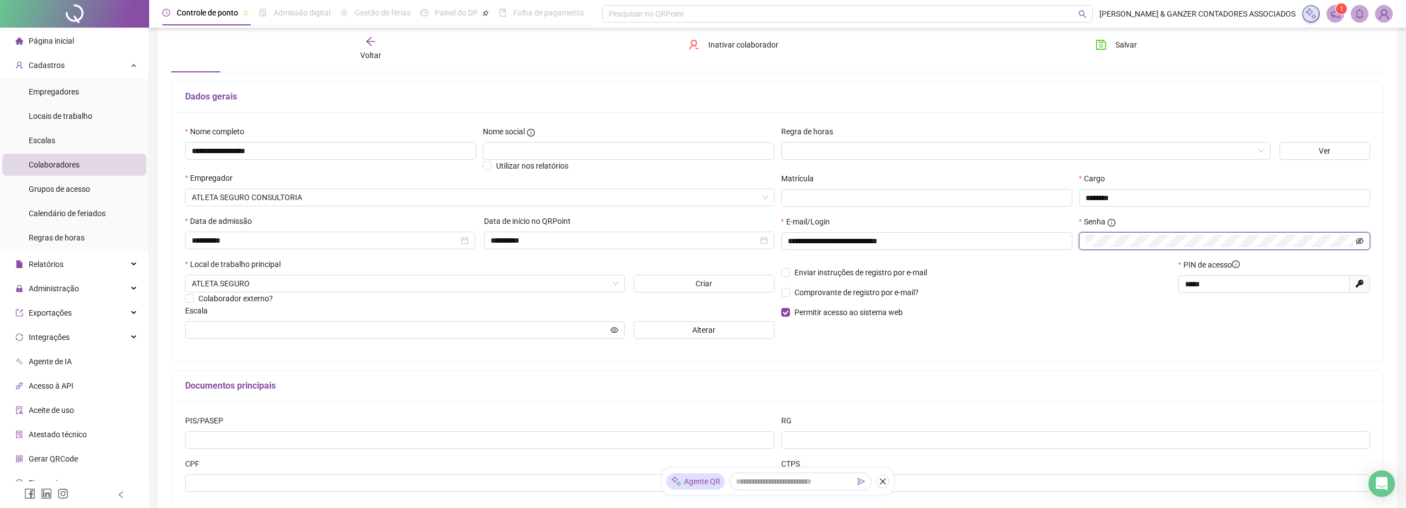
click at [1359, 238] on icon "eye-invisible" at bounding box center [1359, 240] width 8 height 7
click at [1359, 238] on icon "eye" at bounding box center [1359, 241] width 8 height 6
click at [1218, 340] on div "**********" at bounding box center [1076, 236] width 596 height 222
click at [1112, 46] on button "Salvar" at bounding box center [1116, 45] width 58 height 18
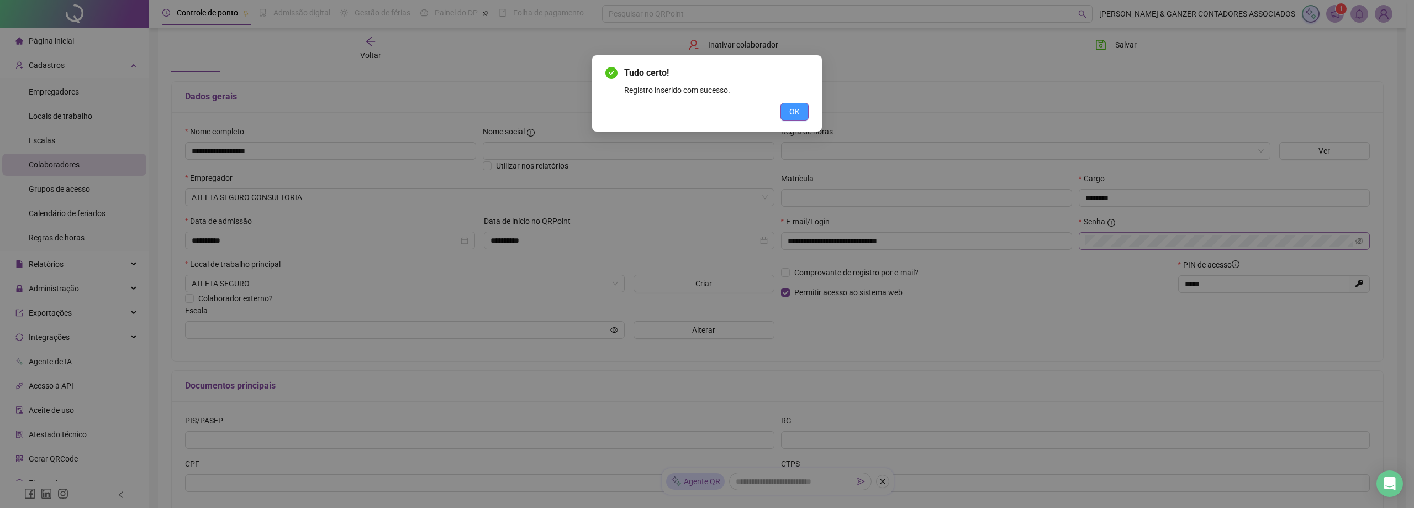
click at [798, 109] on span "OK" at bounding box center [794, 111] width 10 height 12
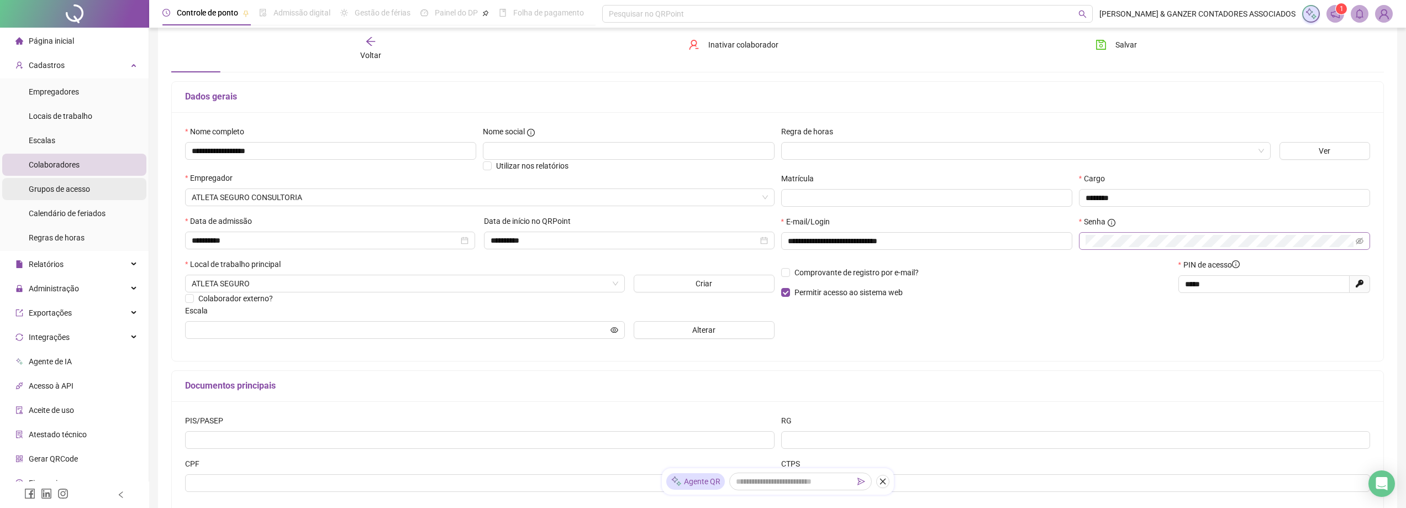
click at [50, 189] on span "Grupos de acesso" at bounding box center [59, 188] width 61 height 9
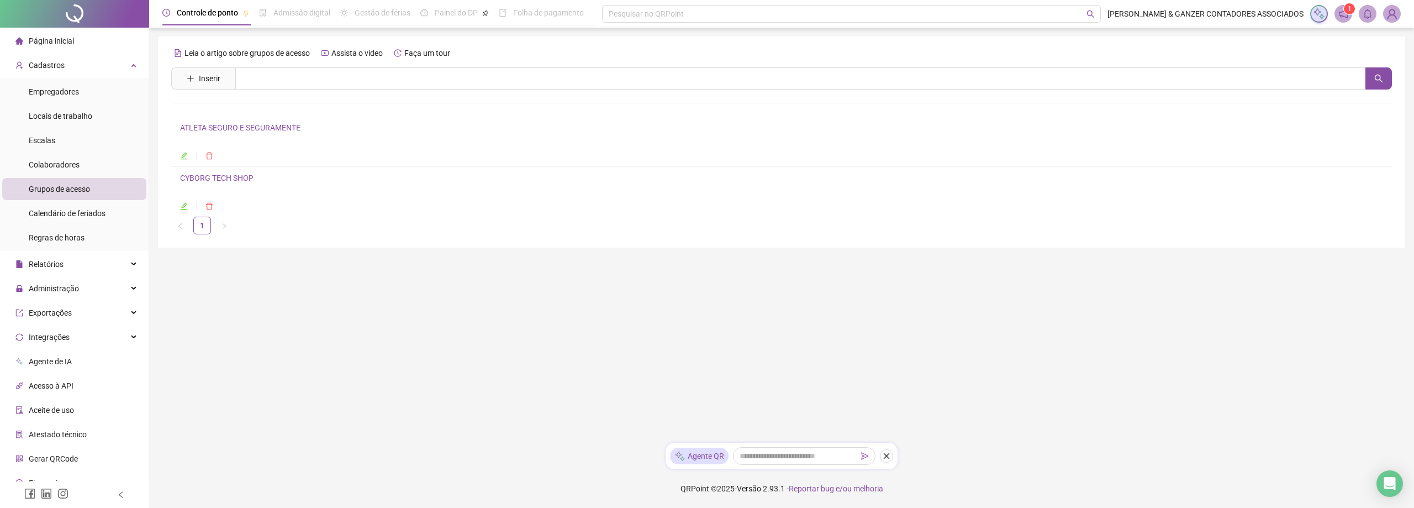
click at [260, 128] on link "ATLETA SEGURO E SEGURAMENTE" at bounding box center [240, 127] width 120 height 9
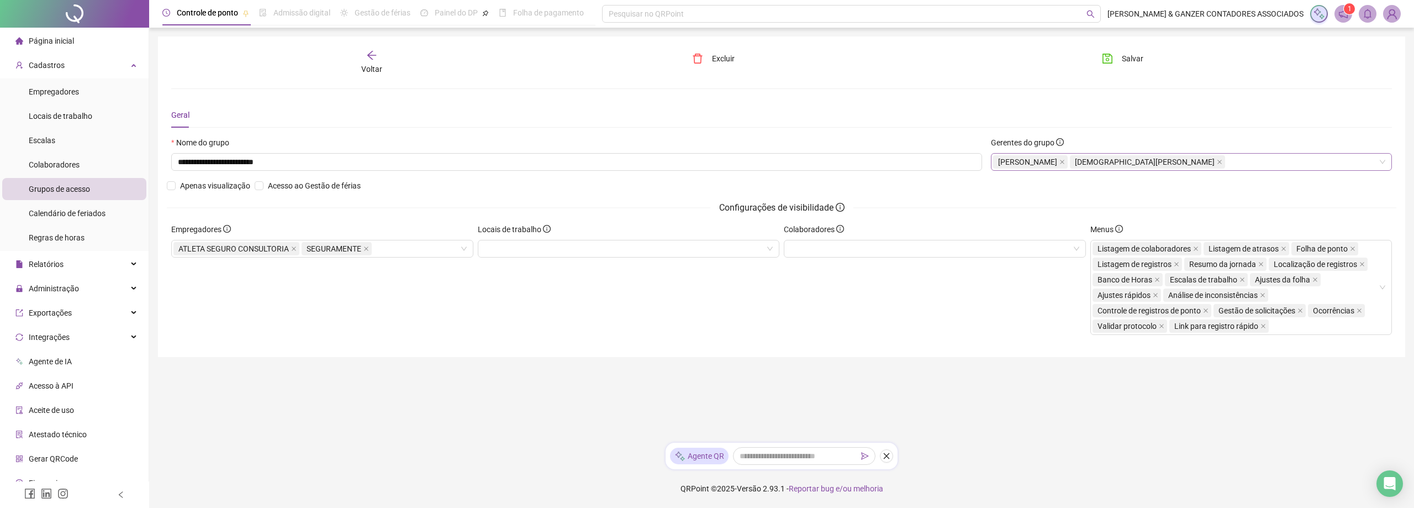
click at [1192, 163] on div "[PERSON_NAME] WERLANG [DEMOGRAPHIC_DATA][PERSON_NAME]" at bounding box center [1191, 162] width 401 height 18
type input "***"
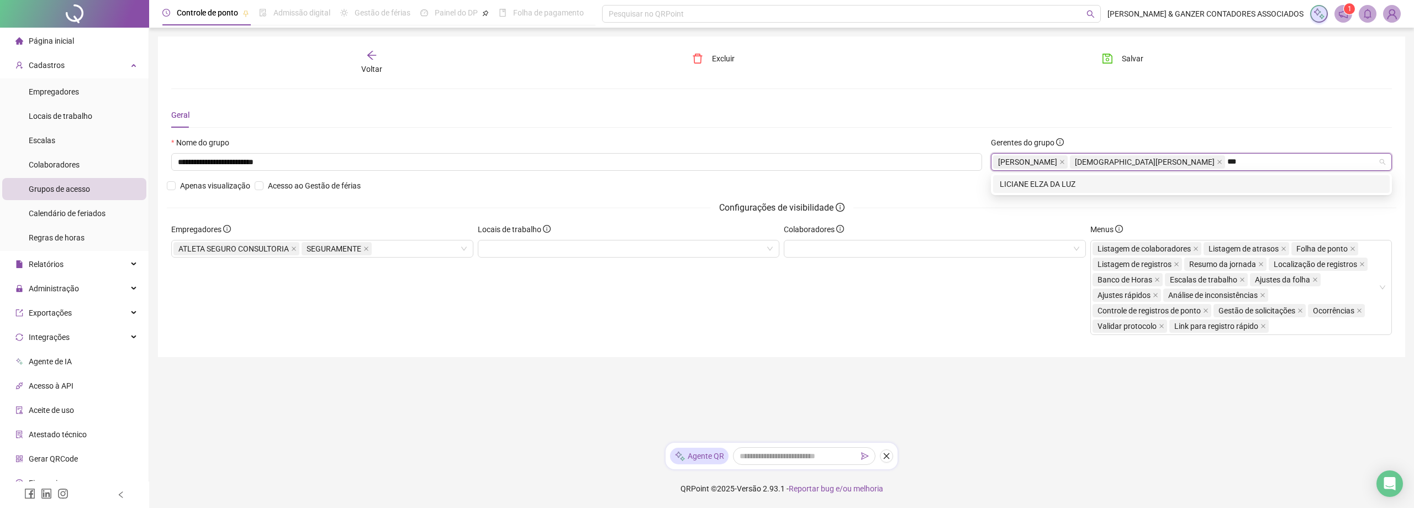
click at [1019, 183] on div "LICIANE ELZA DA LUZ" at bounding box center [1191, 184] width 383 height 12
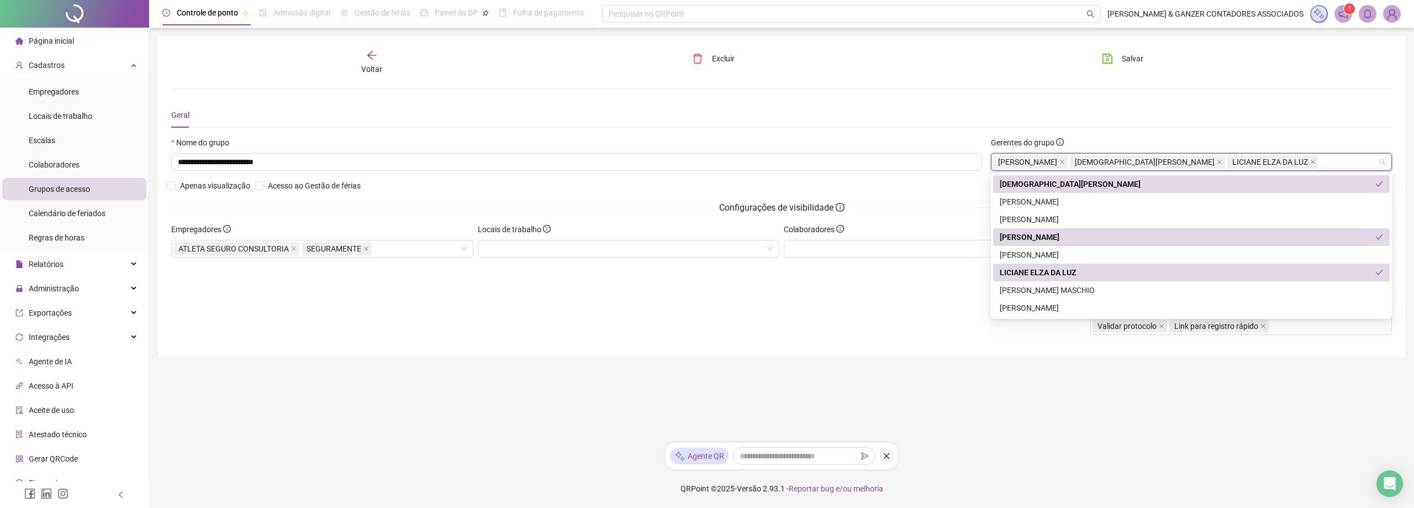
click at [1242, 96] on div "**********" at bounding box center [781, 197] width 1221 height 294
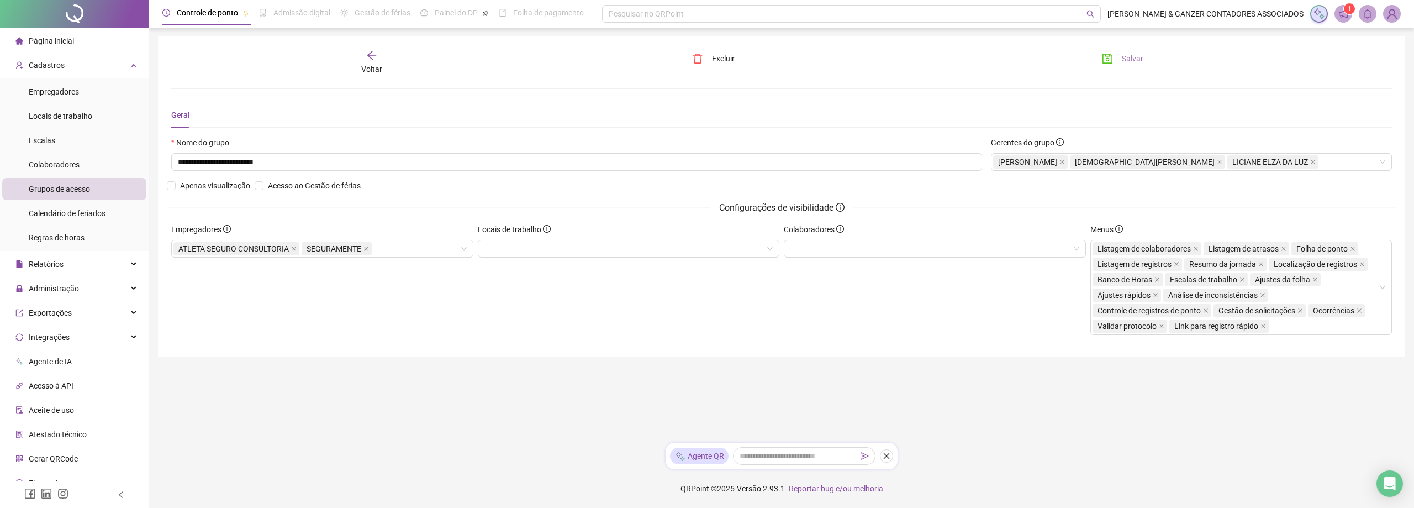
click at [1129, 60] on span "Salvar" at bounding box center [1133, 58] width 22 height 12
click at [71, 160] on span "Colaboradores" at bounding box center [54, 164] width 51 height 9
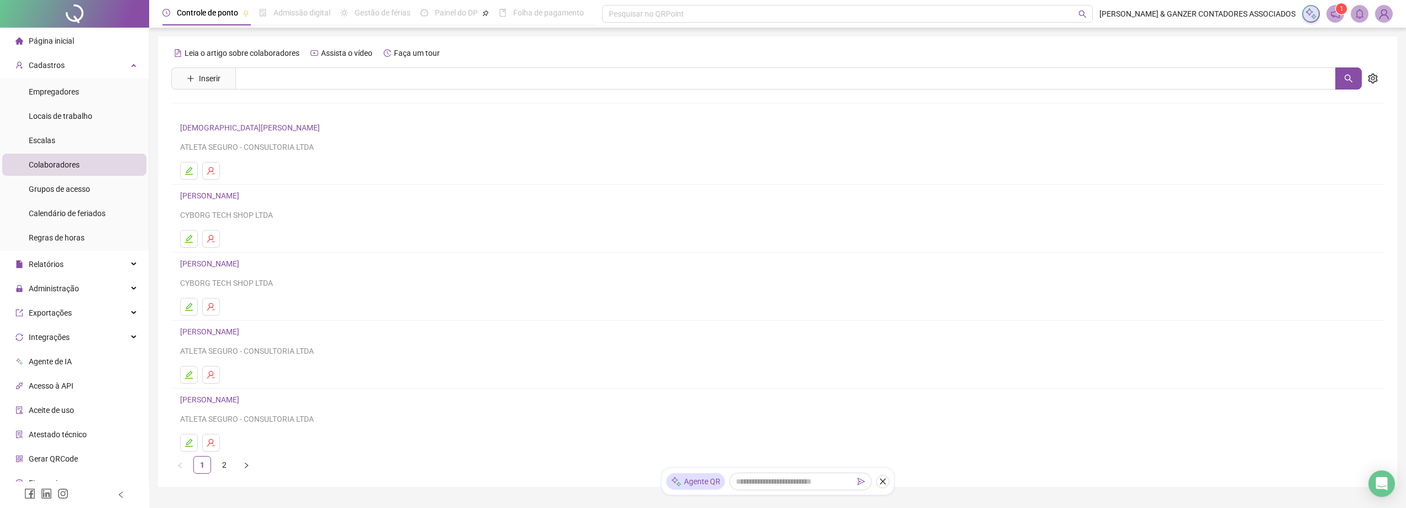
click at [213, 134] on h4 "[DEMOGRAPHIC_DATA][PERSON_NAME]" at bounding box center [777, 127] width 1195 height 13
click at [215, 127] on link "[DEMOGRAPHIC_DATA][PERSON_NAME]" at bounding box center [251, 127] width 143 height 9
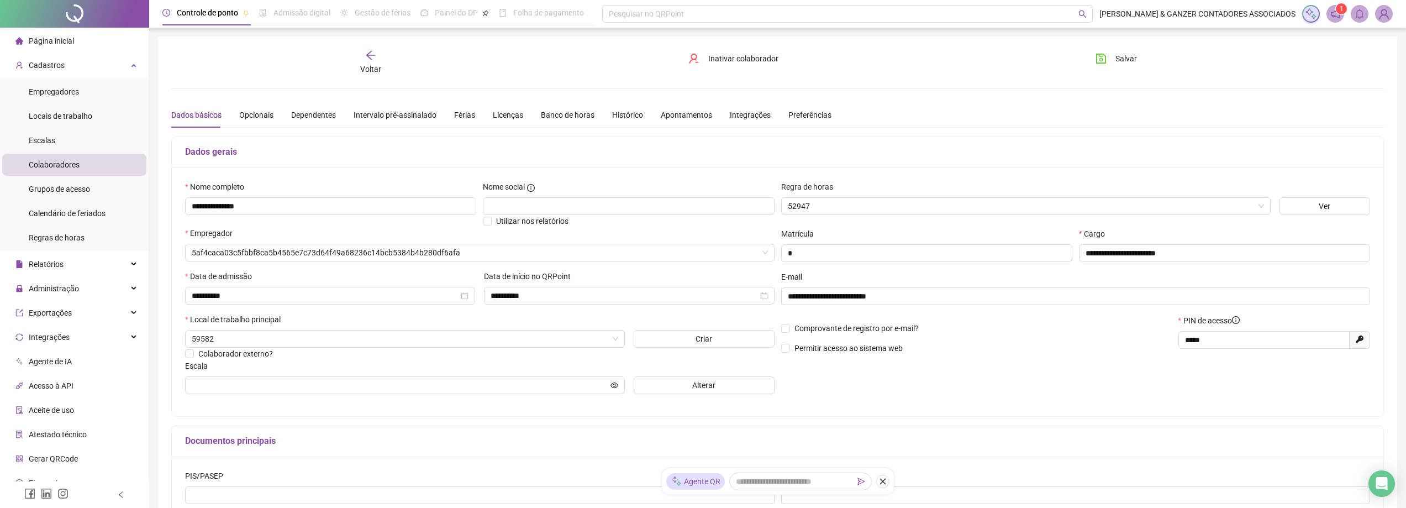
type input "**********"
click at [812, 346] on span "Permitir acesso ao sistema web" at bounding box center [848, 348] width 108 height 9
click at [852, 346] on span "Permitir acesso ao sistema web" at bounding box center [848, 347] width 108 height 9
click at [852, 346] on span "Permitir acesso ao sistema web" at bounding box center [848, 348] width 108 height 9
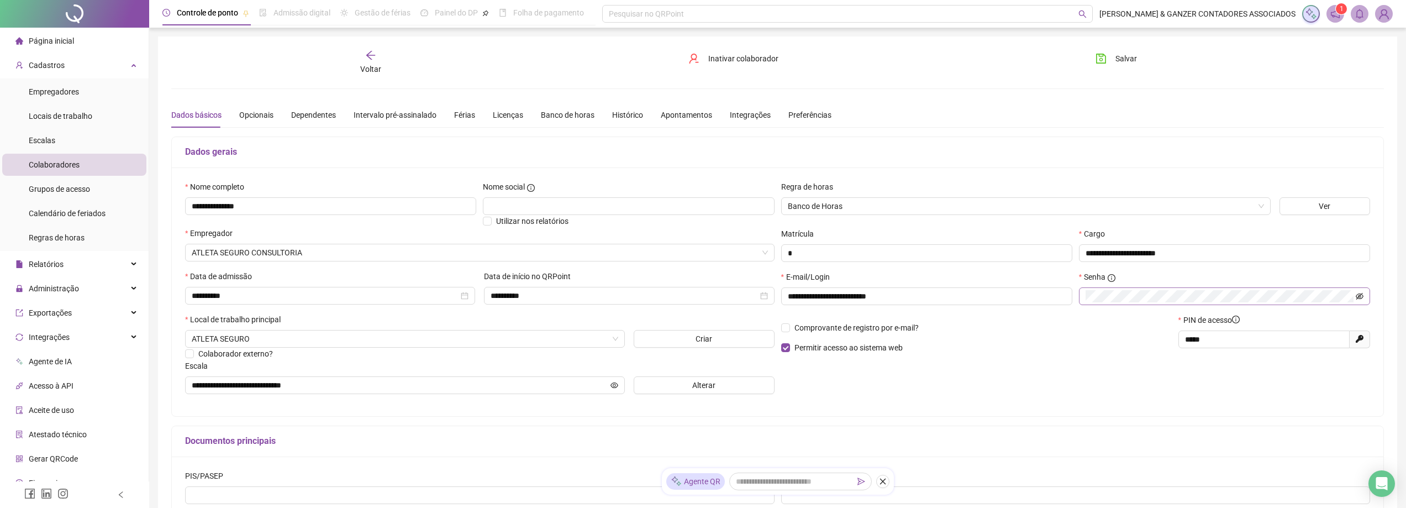
click at [1357, 295] on icon "eye-invisible" at bounding box center [1359, 296] width 8 height 8
click at [1357, 295] on icon "eye" at bounding box center [1359, 296] width 8 height 8
click at [1027, 300] on div "**********" at bounding box center [1076, 292] width 596 height 43
click at [1121, 61] on span "Salvar" at bounding box center [1126, 58] width 22 height 12
click at [61, 163] on span "Colaboradores" at bounding box center [54, 164] width 51 height 9
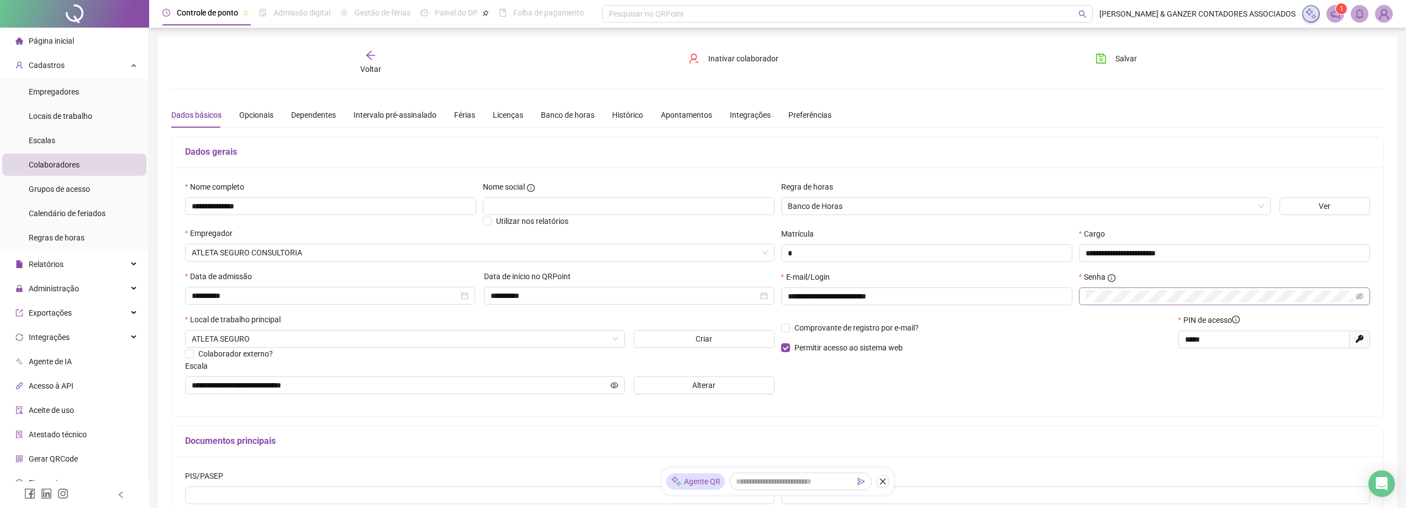
click at [366, 65] on span "Voltar" at bounding box center [370, 69] width 21 height 9
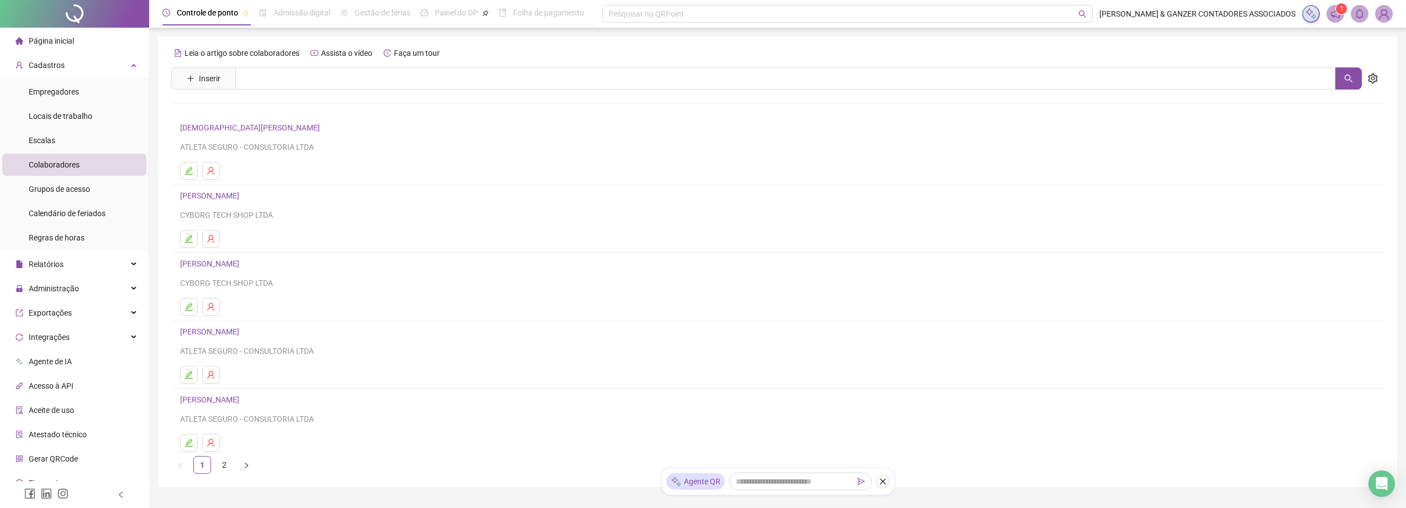
click at [45, 162] on span "Colaboradores" at bounding box center [54, 164] width 51 height 9
click at [219, 129] on link "[DEMOGRAPHIC_DATA][PERSON_NAME]" at bounding box center [251, 127] width 143 height 9
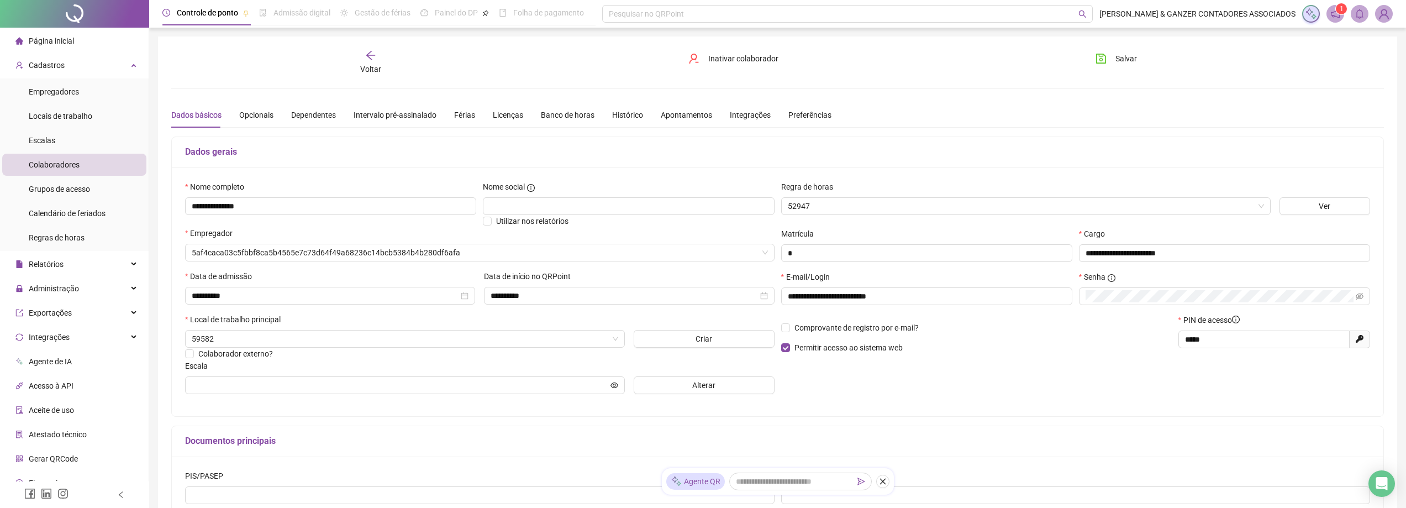
type input "**********"
click at [67, 161] on span "Colaboradores" at bounding box center [54, 164] width 51 height 9
click at [375, 51] on icon "arrow-left" at bounding box center [370, 55] width 11 height 11
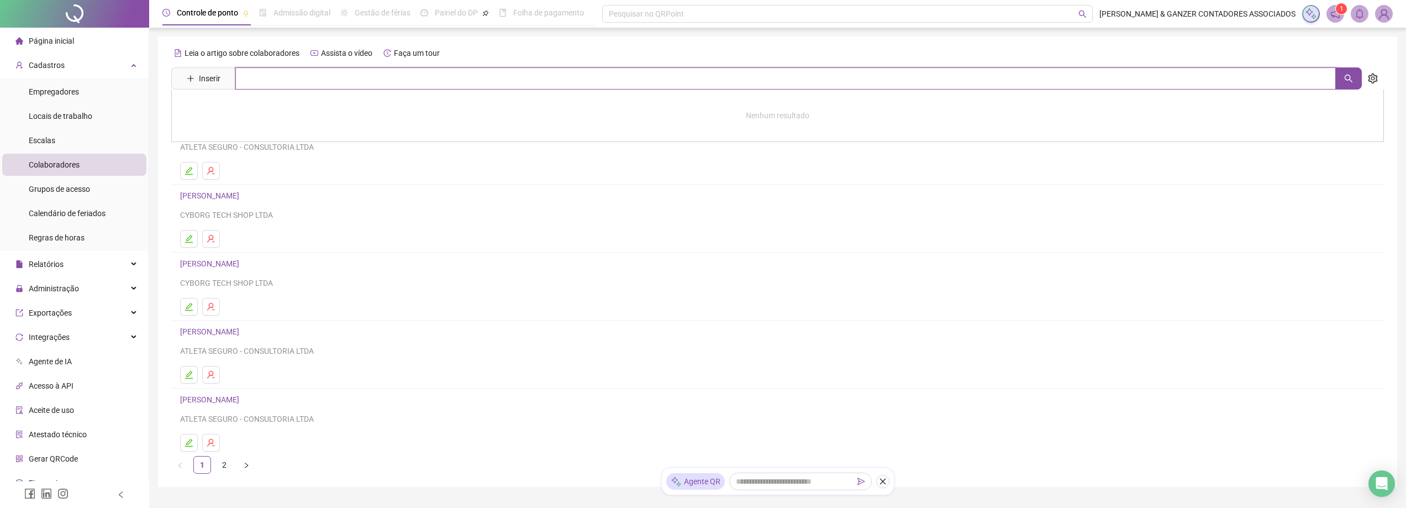
click at [400, 85] on input "text" at bounding box center [785, 78] width 1100 height 22
type input "*******"
click at [217, 109] on link "LICIANE ELZA DA LUZ" at bounding box center [230, 111] width 76 height 9
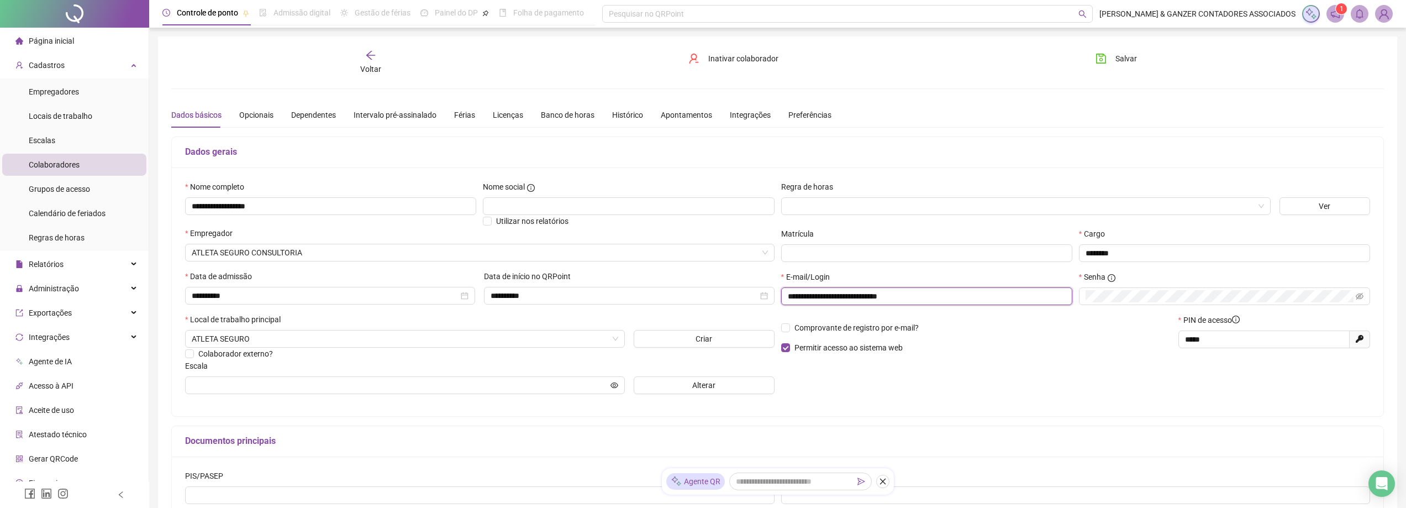
drag, startPoint x: 953, startPoint y: 299, endPoint x: 780, endPoint y: 293, distance: 173.0
click at [781, 293] on span "**********" at bounding box center [926, 296] width 291 height 18
click at [1115, 59] on span "Salvar" at bounding box center [1126, 58] width 22 height 12
click at [374, 56] on icon "arrow-left" at bounding box center [370, 55] width 11 height 11
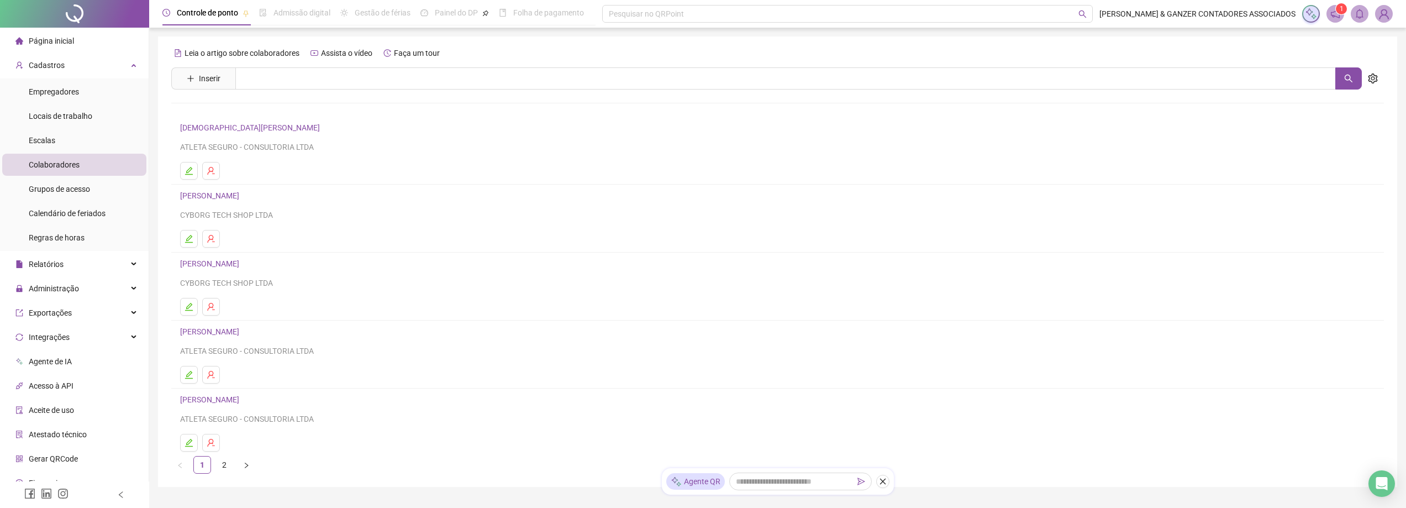
click at [217, 125] on link "[DEMOGRAPHIC_DATA][PERSON_NAME]" at bounding box center [251, 127] width 143 height 9
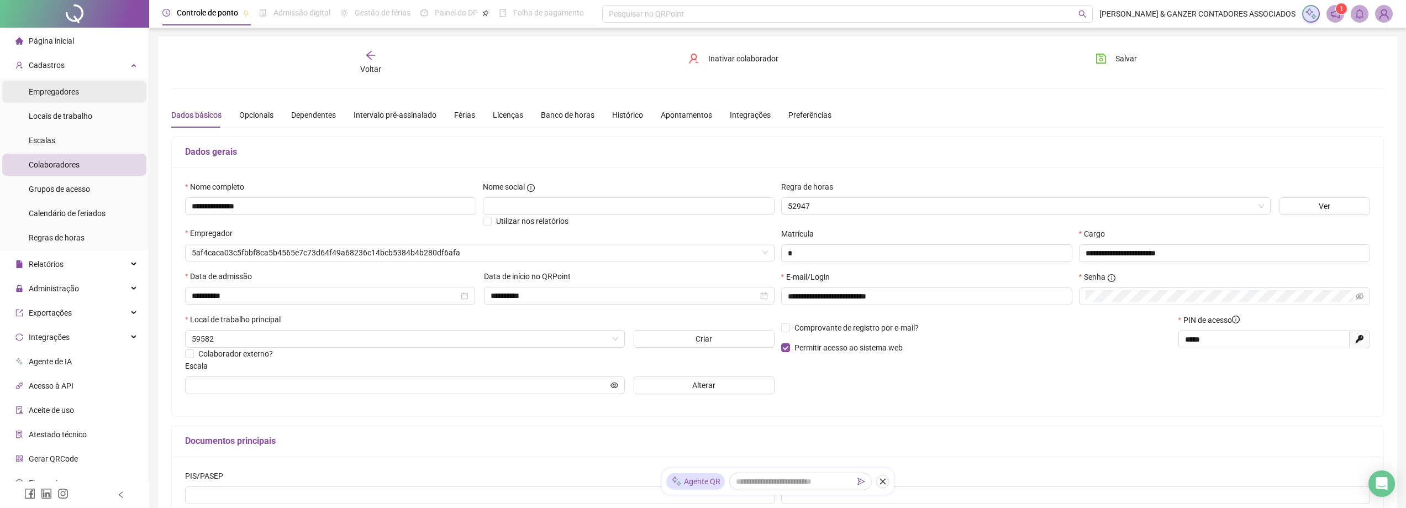
type input "**********"
drag, startPoint x: 906, startPoint y: 299, endPoint x: 765, endPoint y: 297, distance: 140.9
click at [765, 297] on div "**********" at bounding box center [777, 292] width 1191 height 222
click at [209, 206] on input "**********" at bounding box center [330, 206] width 291 height 18
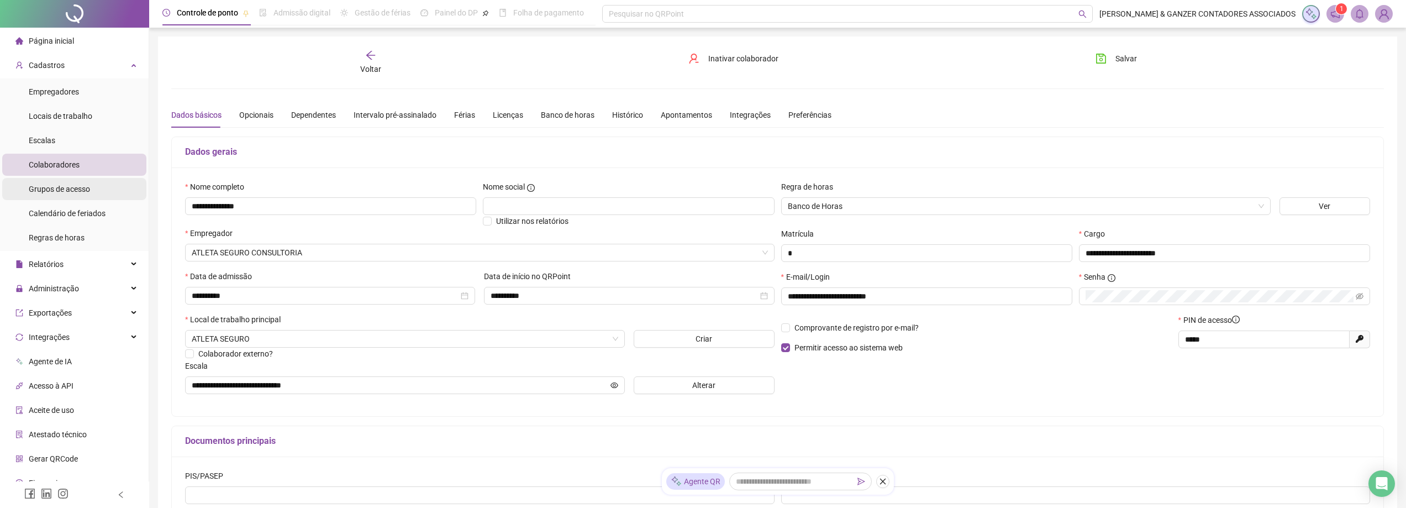
click at [56, 187] on span "Grupos de acesso" at bounding box center [59, 188] width 61 height 9
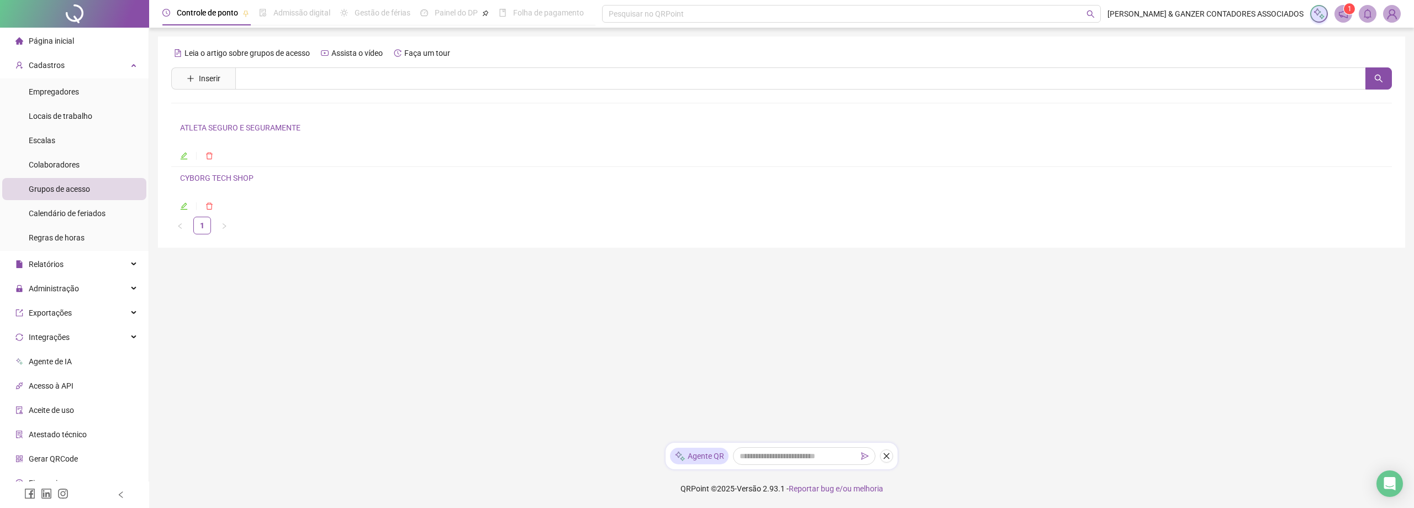
click at [260, 128] on link "ATLETA SEGURO E SEGURAMENTE" at bounding box center [240, 127] width 120 height 9
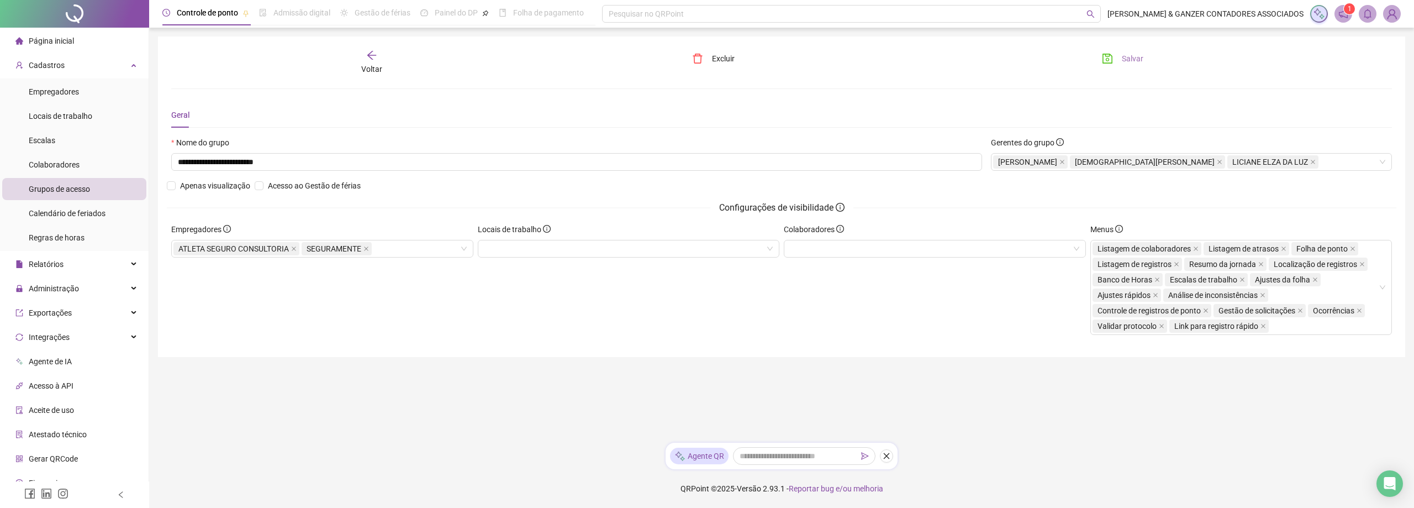
click at [1108, 55] on icon "save" at bounding box center [1107, 58] width 11 height 11
click at [60, 38] on span "Página inicial" at bounding box center [51, 40] width 45 height 9
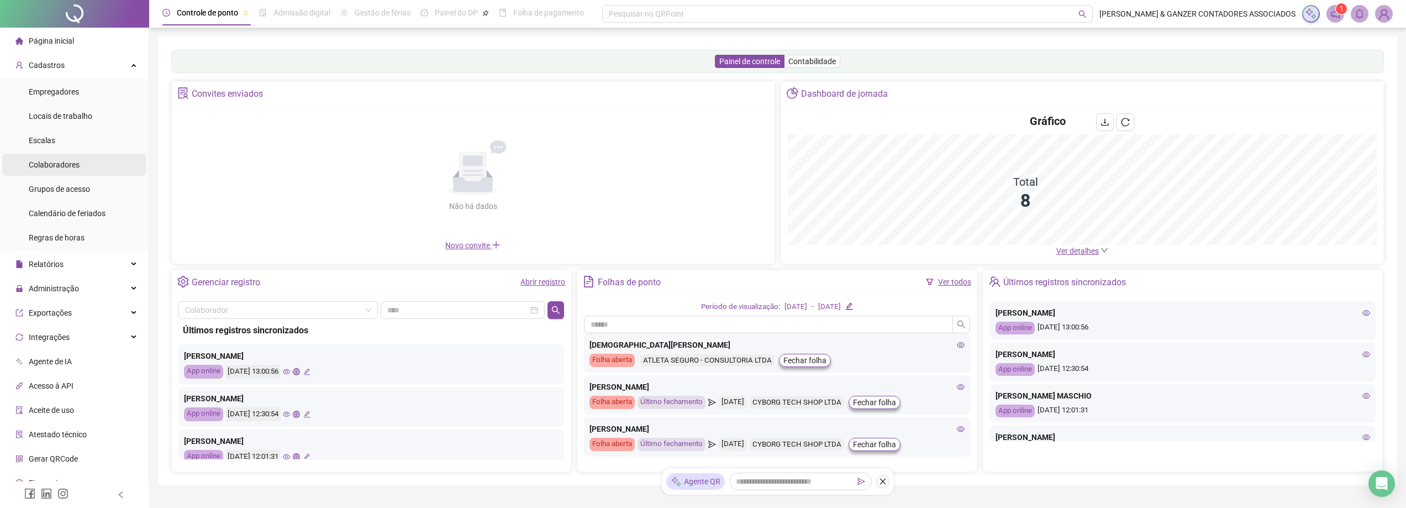
click at [56, 165] on span "Colaboradores" at bounding box center [54, 164] width 51 height 9
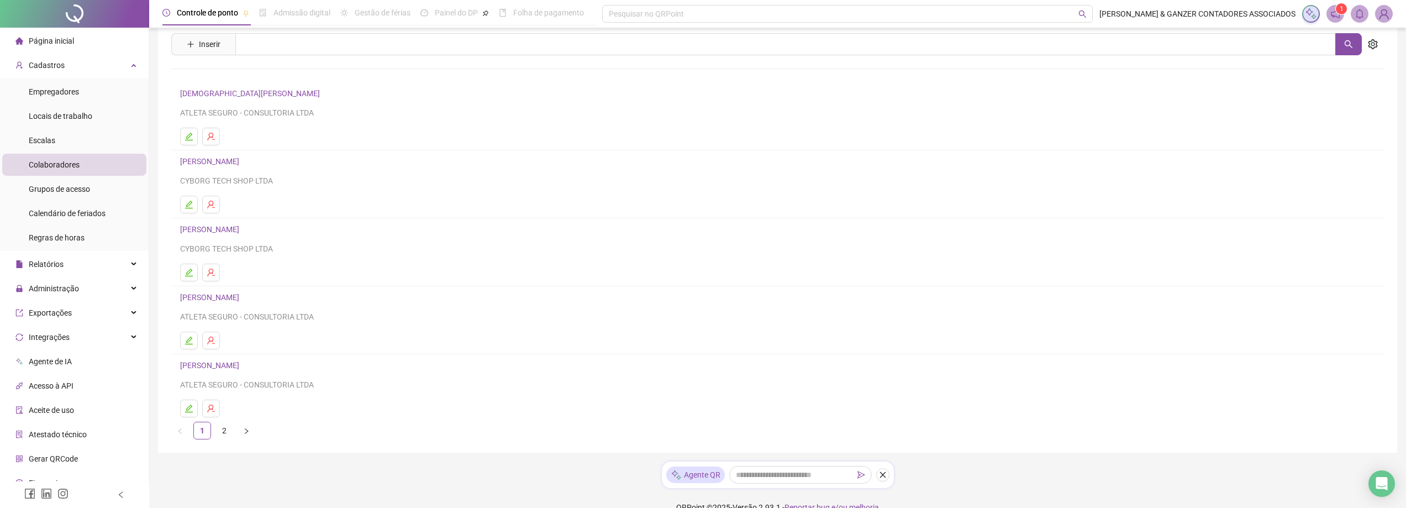
scroll to position [53, 0]
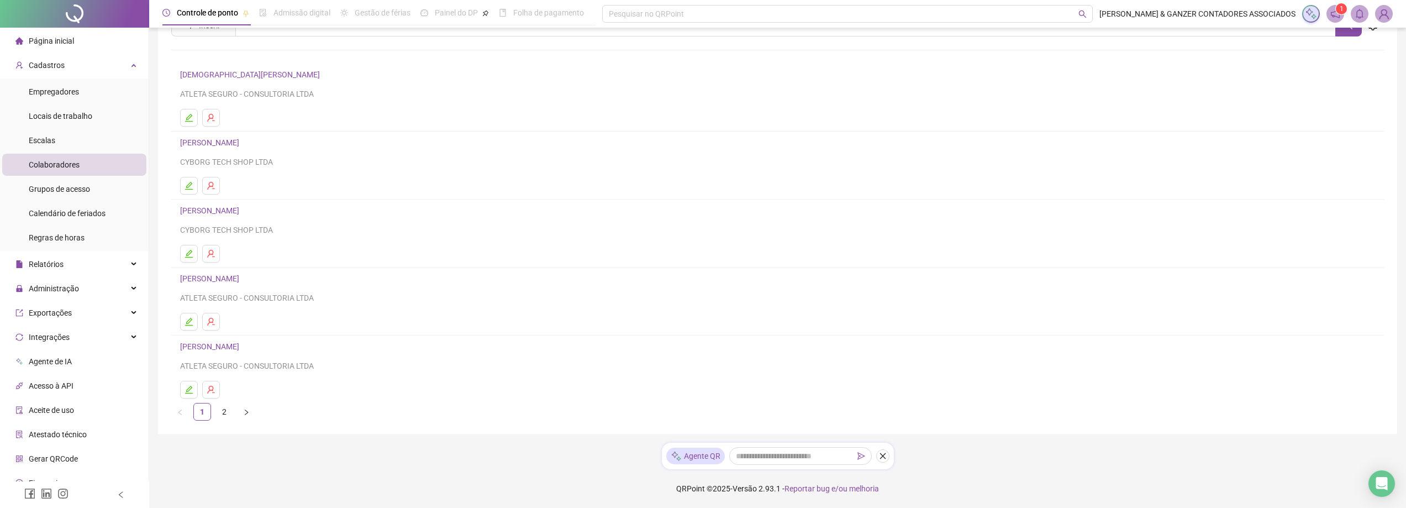
click at [242, 279] on link "[PERSON_NAME]" at bounding box center [211, 278] width 62 height 9
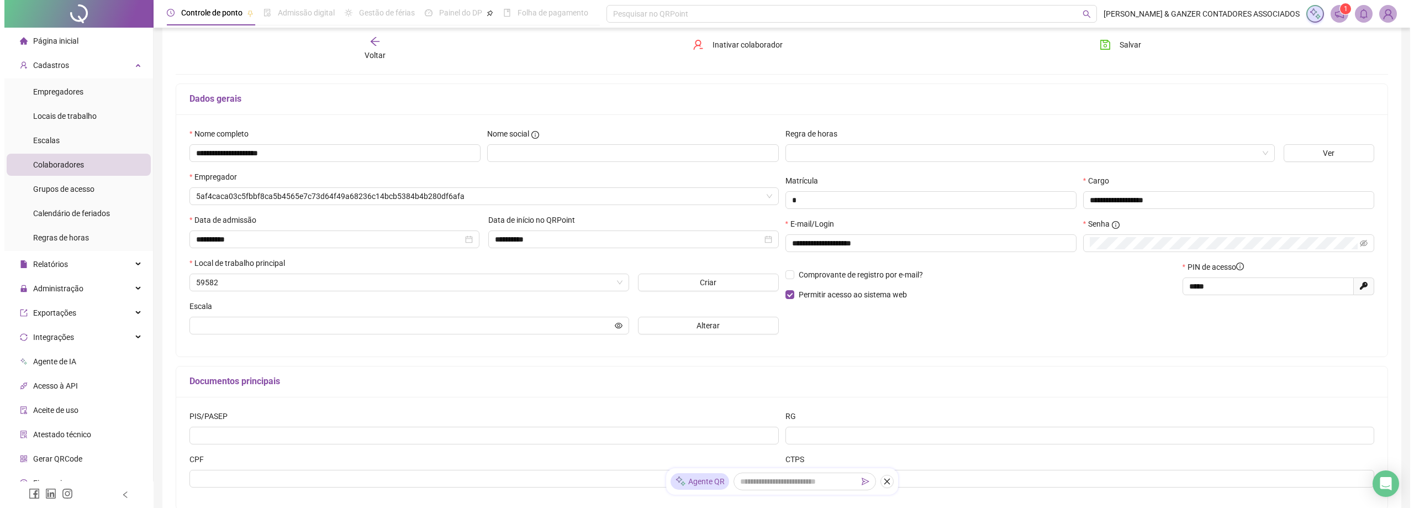
scroll to position [59, 0]
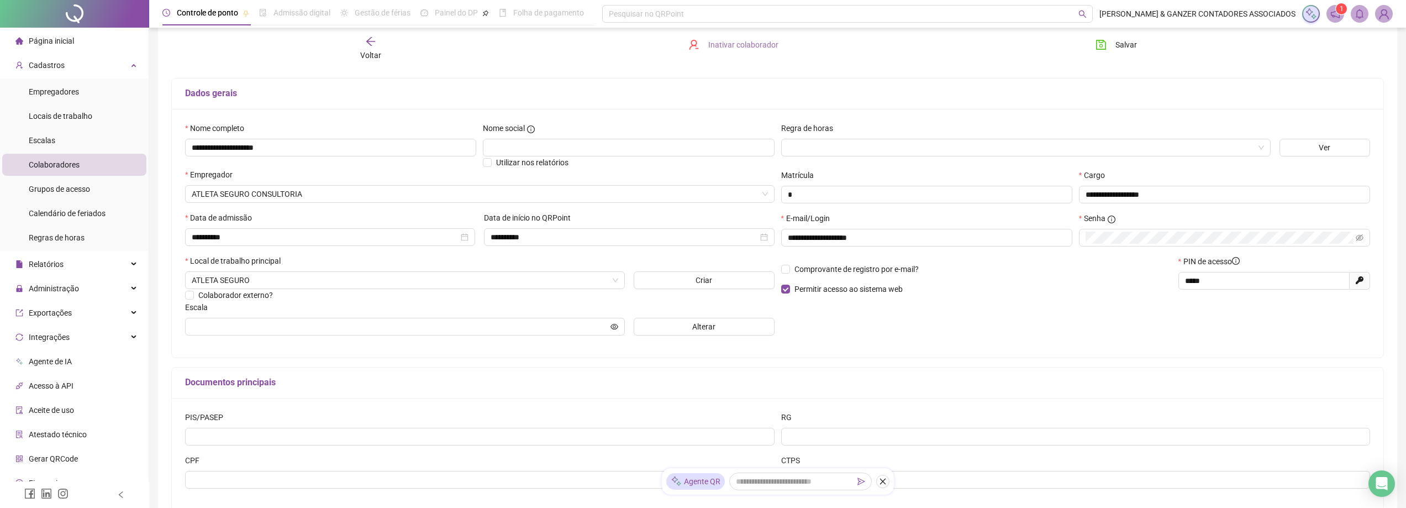
click at [748, 43] on span "Inativar colaborador" at bounding box center [743, 45] width 70 height 12
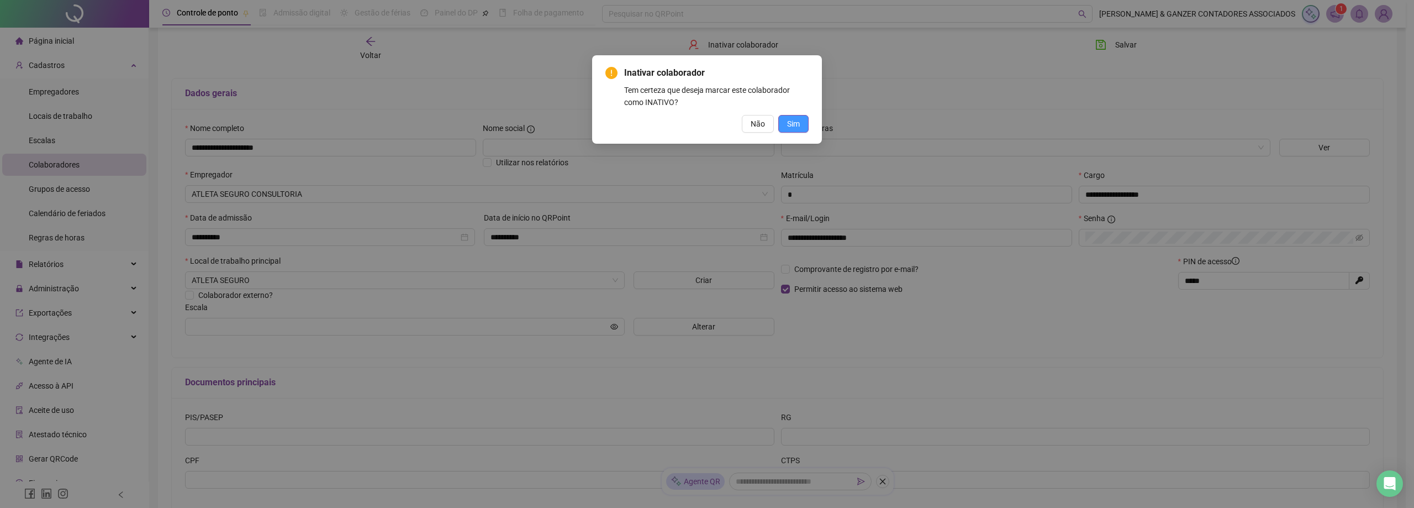
click at [783, 120] on button "Sim" at bounding box center [793, 124] width 30 height 18
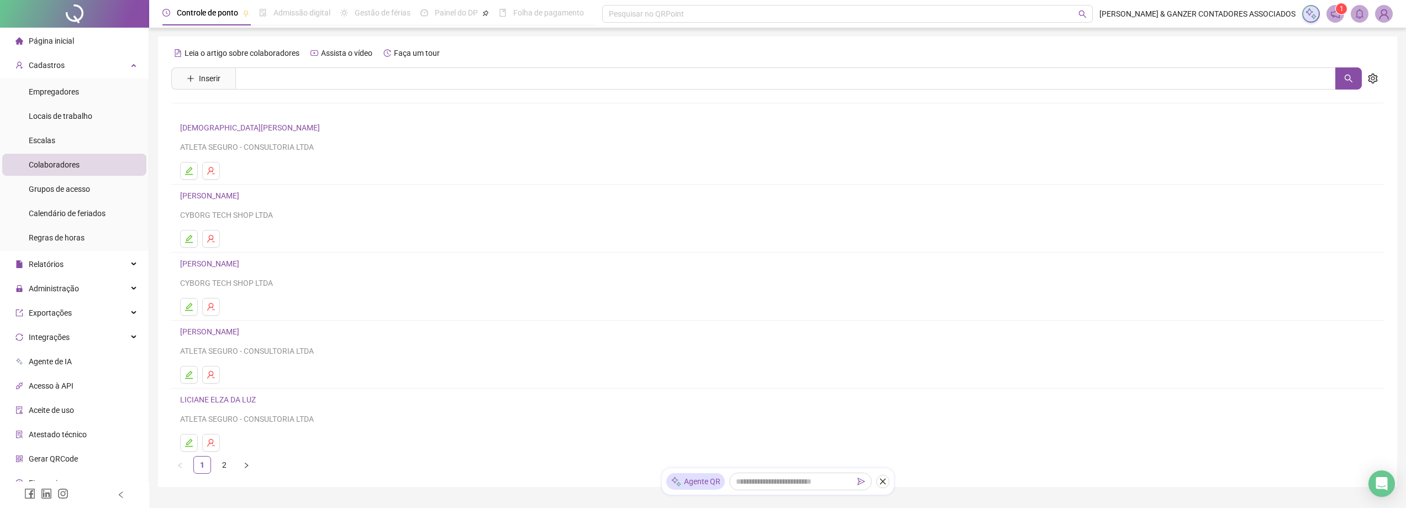
scroll to position [53, 0]
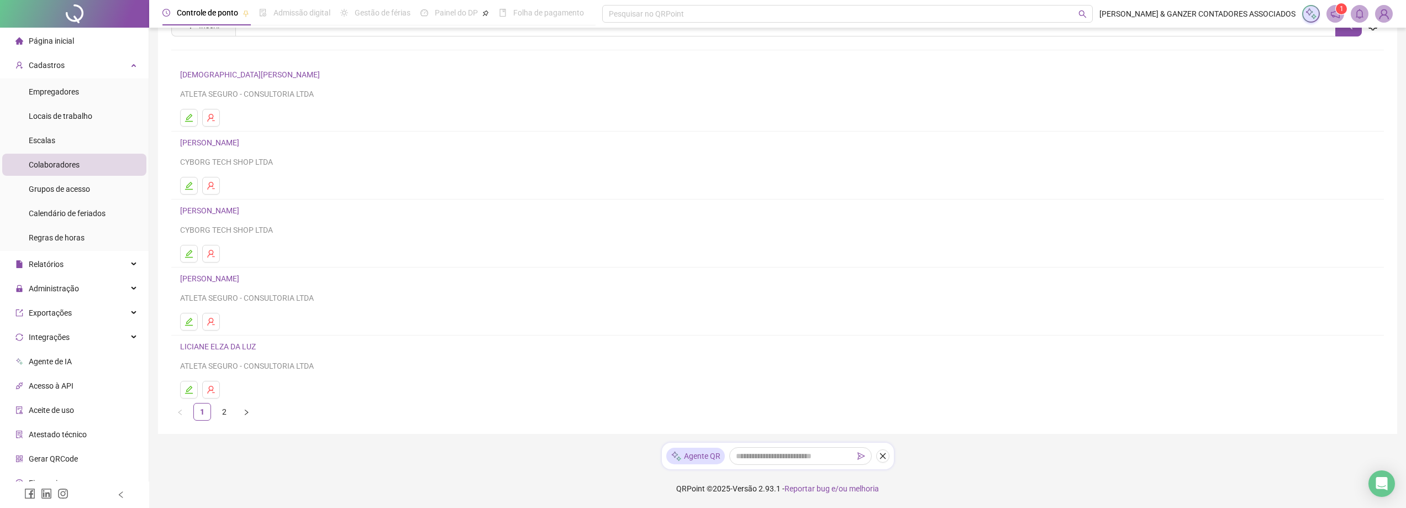
click at [55, 164] on span "Colaboradores" at bounding box center [54, 164] width 51 height 9
